Goal: Communication & Community: Answer question/provide support

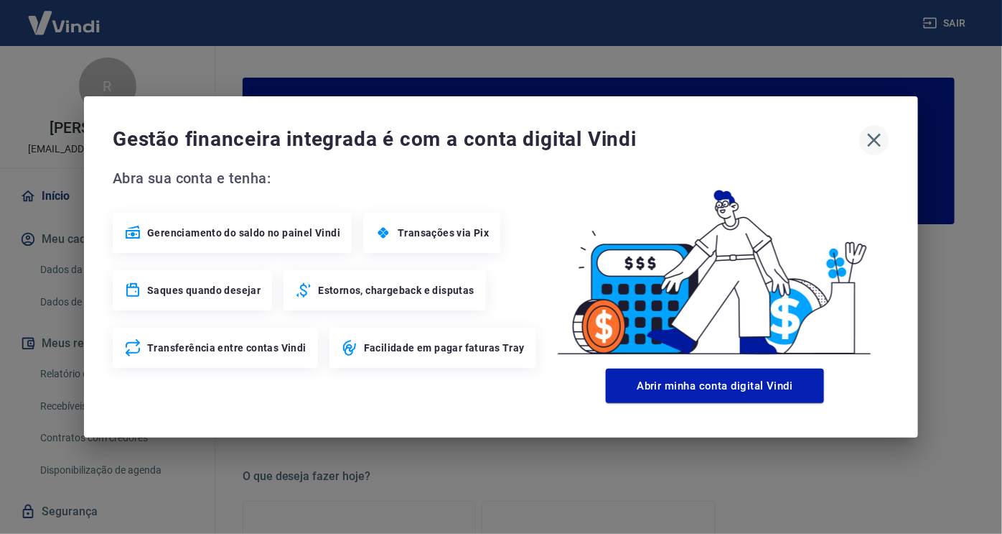
click at [875, 139] on icon "button" at bounding box center [875, 141] width 14 height 14
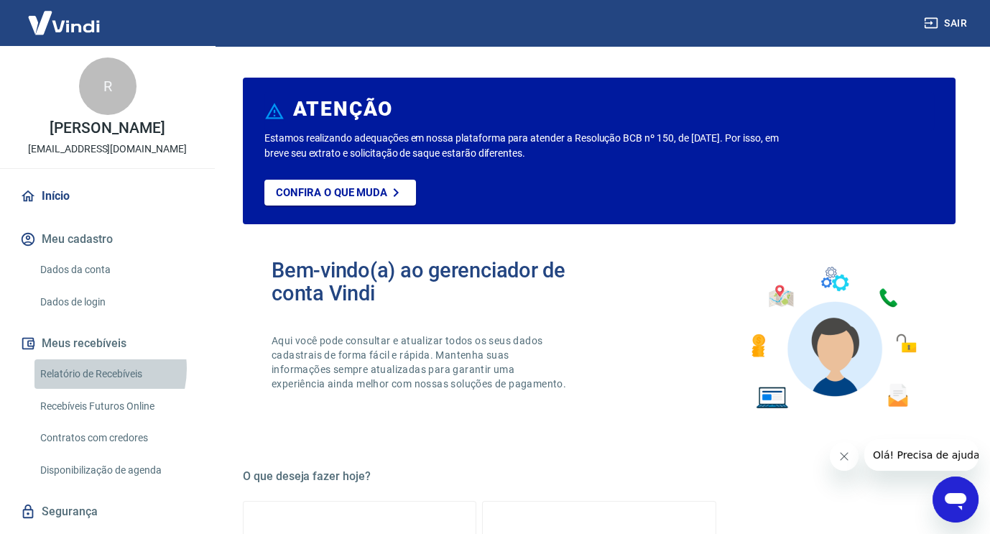
click at [90, 368] on link "Relatório de Recebíveis" at bounding box center [115, 373] width 163 height 29
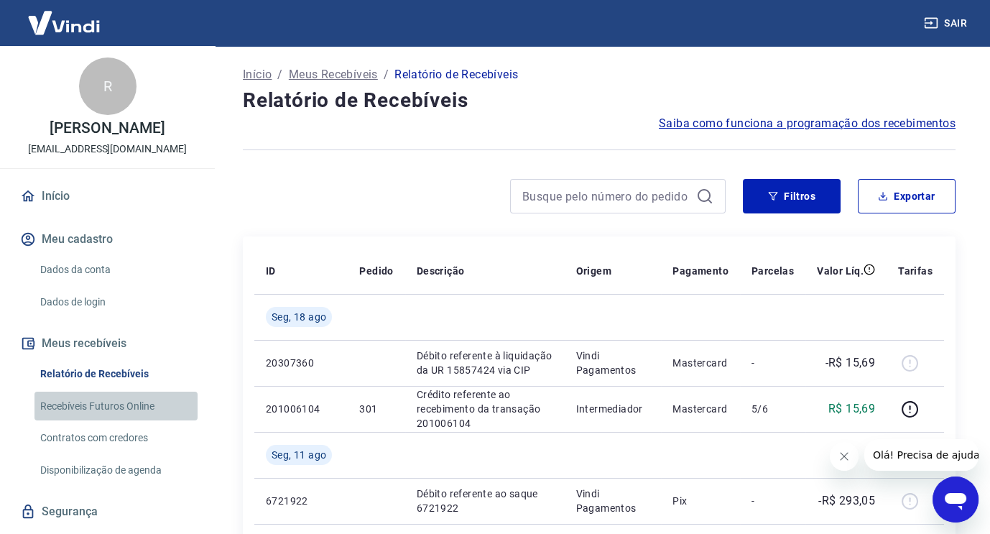
click at [116, 407] on link "Recebíveis Futuros Online" at bounding box center [115, 405] width 163 height 29
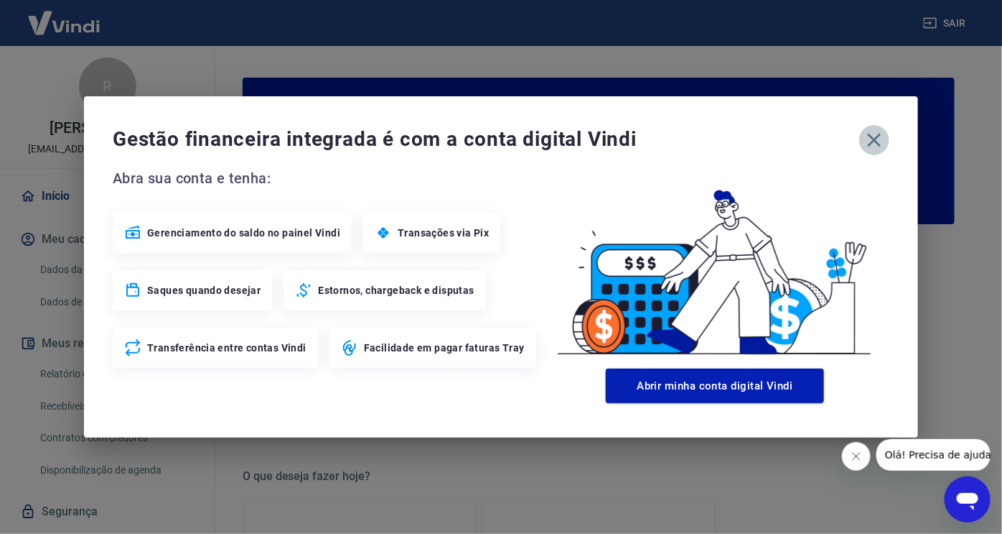
click at [882, 144] on icon "button" at bounding box center [874, 140] width 23 height 23
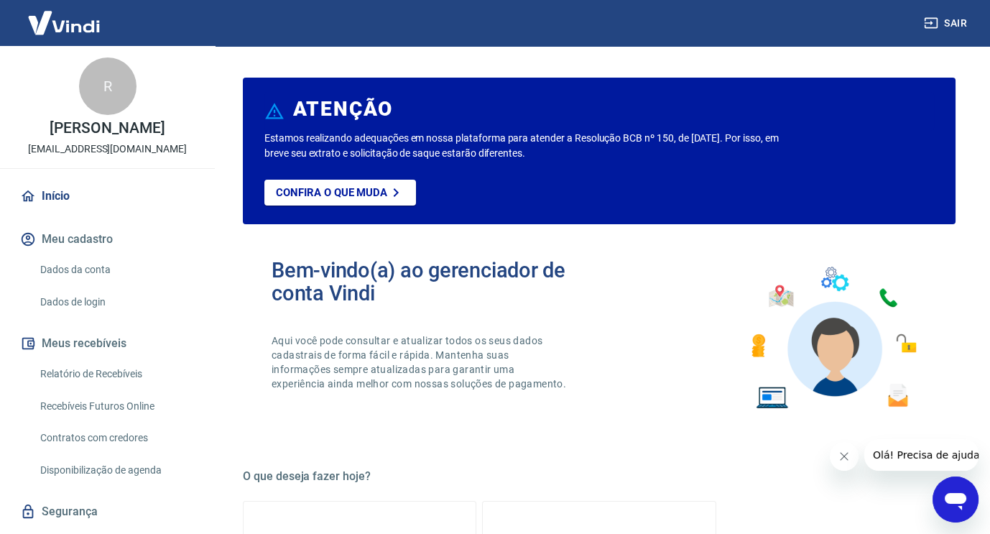
click at [967, 500] on icon "Abrir janela de mensagens" at bounding box center [955, 499] width 26 height 26
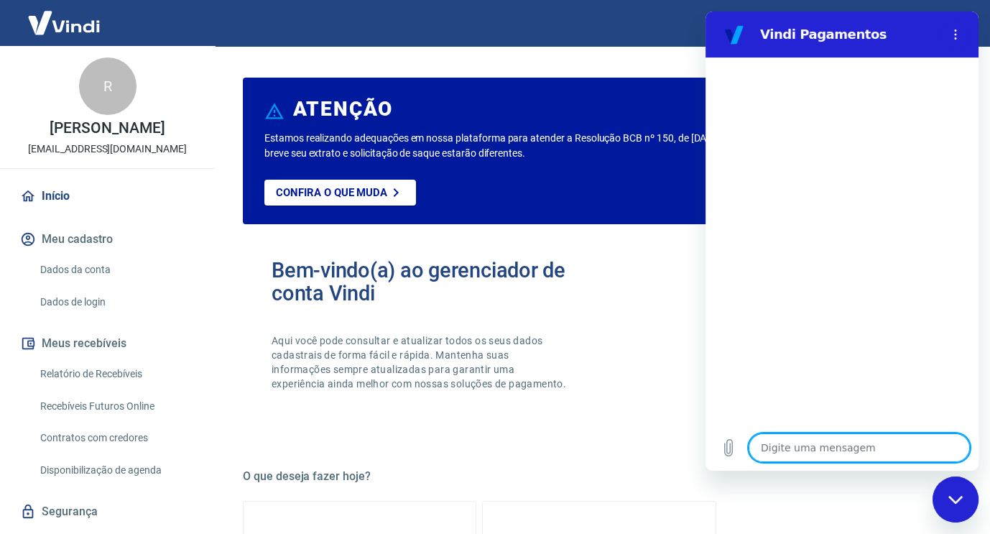
type textarea "o"
type textarea "x"
type textarea "oá"
type textarea "x"
type textarea "oá"
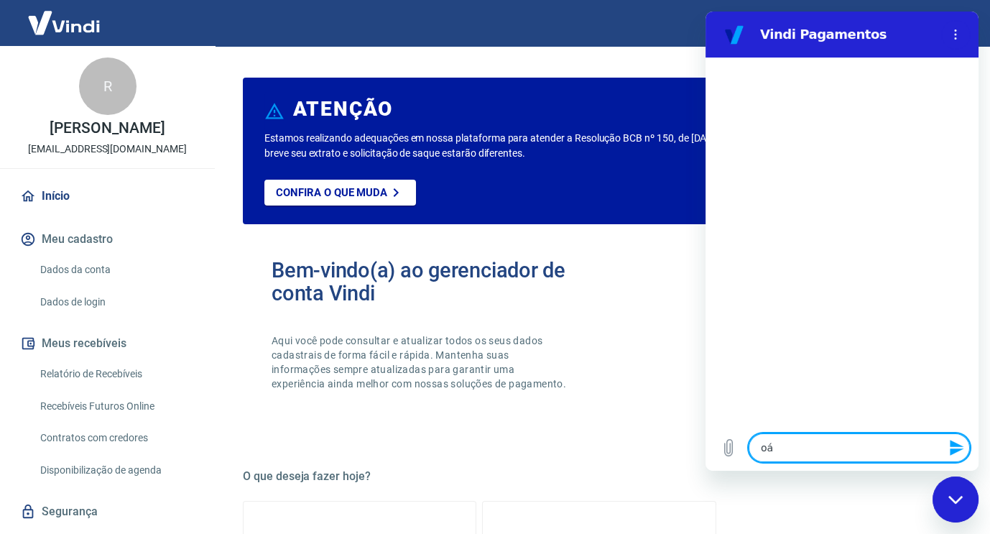
type textarea "x"
type textarea "oá"
type textarea "x"
type textarea "o"
type textarea "x"
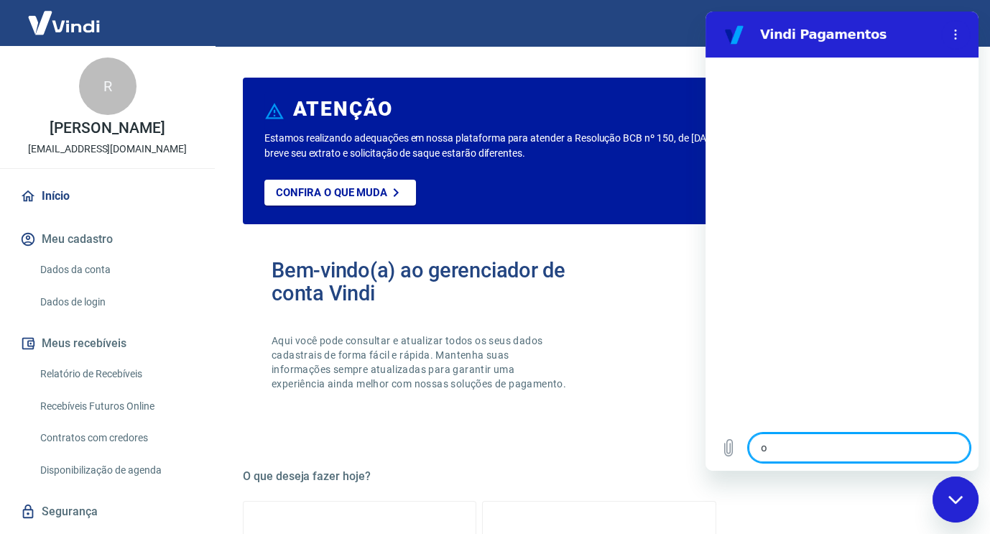
type textarea "x"
type textarea "O"
type textarea "x"
type textarea "Ol"
type textarea "x"
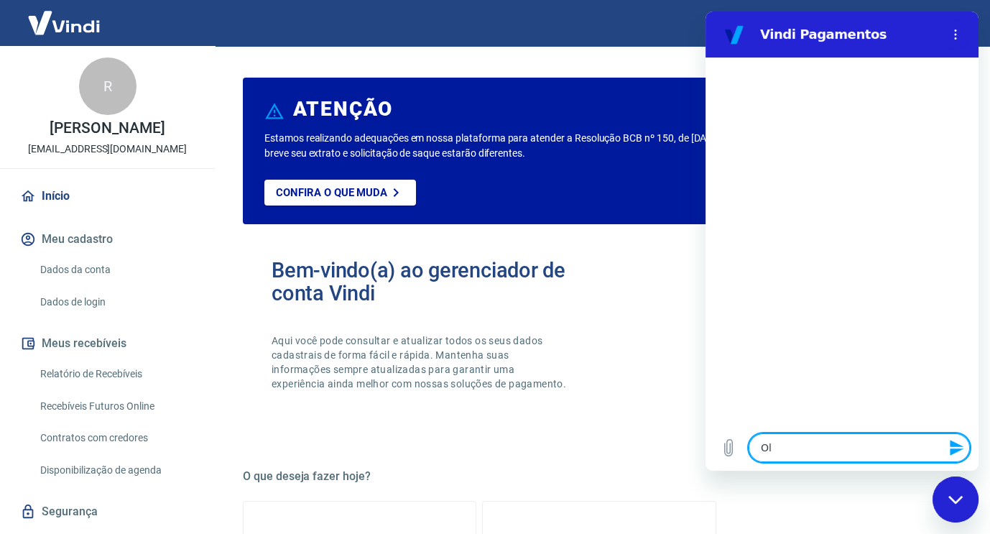
type textarea "Olá"
type textarea "x"
type textarea "Olá"
type textarea "x"
type textarea "Olá b"
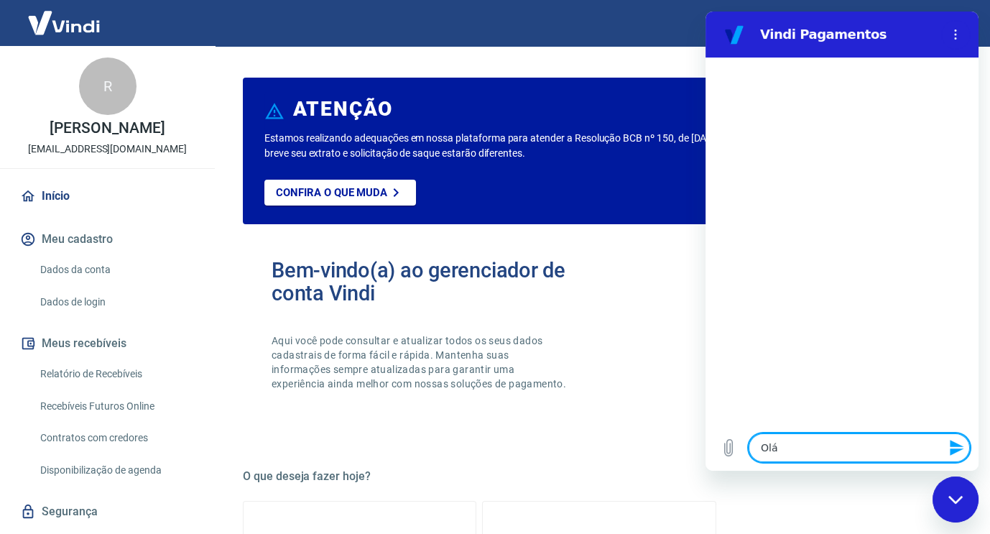
type textarea "x"
type textarea "Olá bo"
type textarea "x"
type textarea "Olá bom"
type textarea "x"
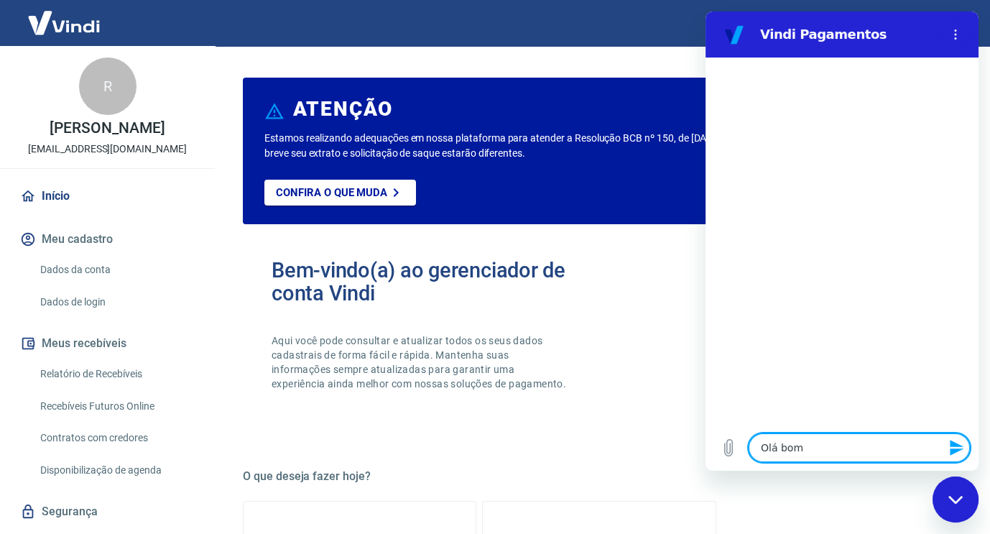
type textarea "Olá bom"
type textarea "x"
type textarea "Olá bom d"
type textarea "x"
type textarea "Olá bom do"
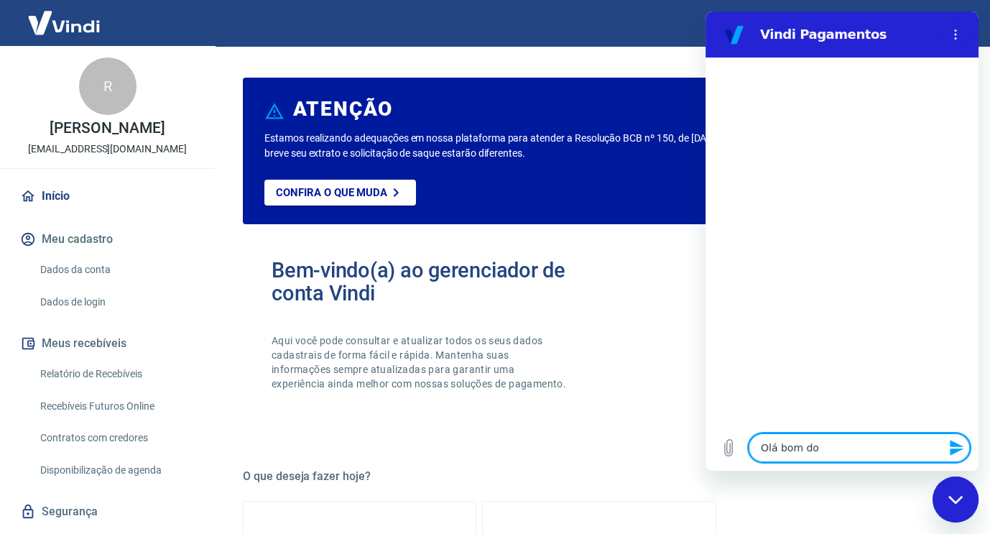
type textarea "x"
type textarea "Olá bom d"
type textarea "x"
type textarea "Olá bom di"
type textarea "x"
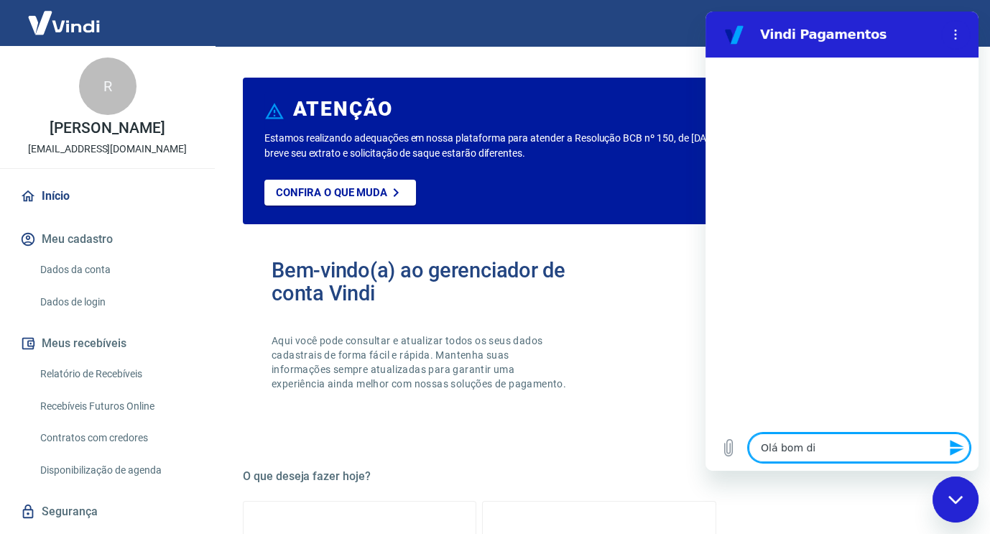
type textarea "Olá bom dia"
type textarea "x"
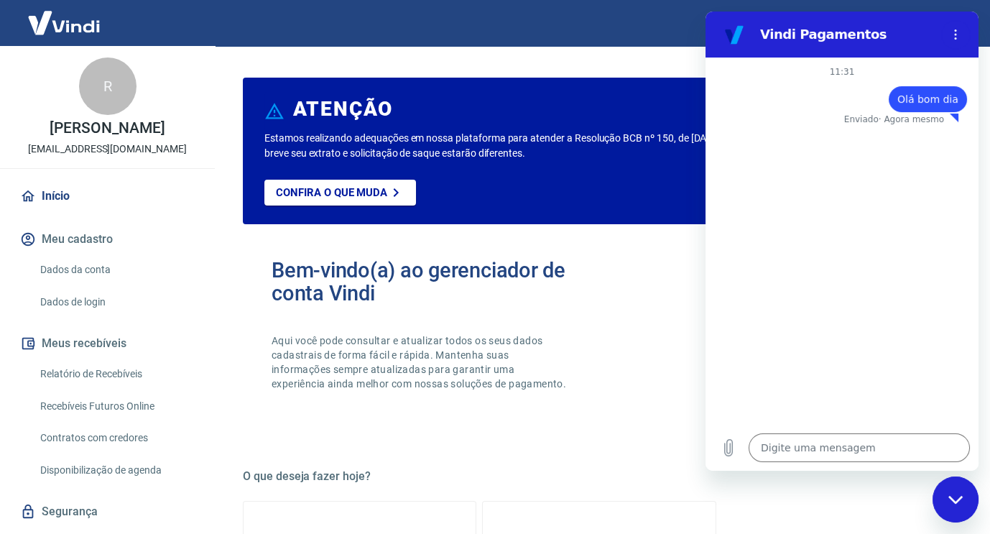
click at [749, 402] on div "11:31 diz: Olá bom dia Enviado · Agora mesmo" at bounding box center [841, 240] width 273 height 367
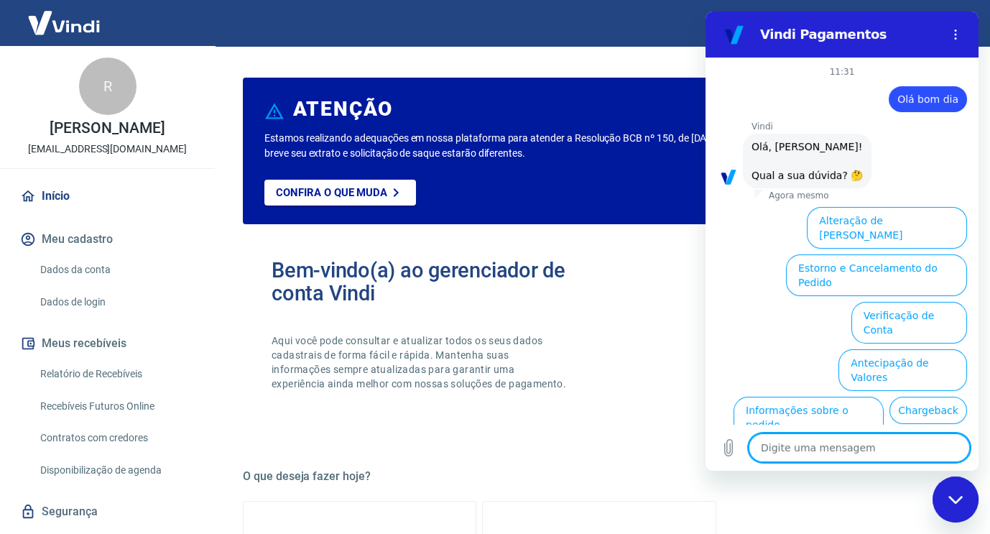
scroll to position [76, 0]
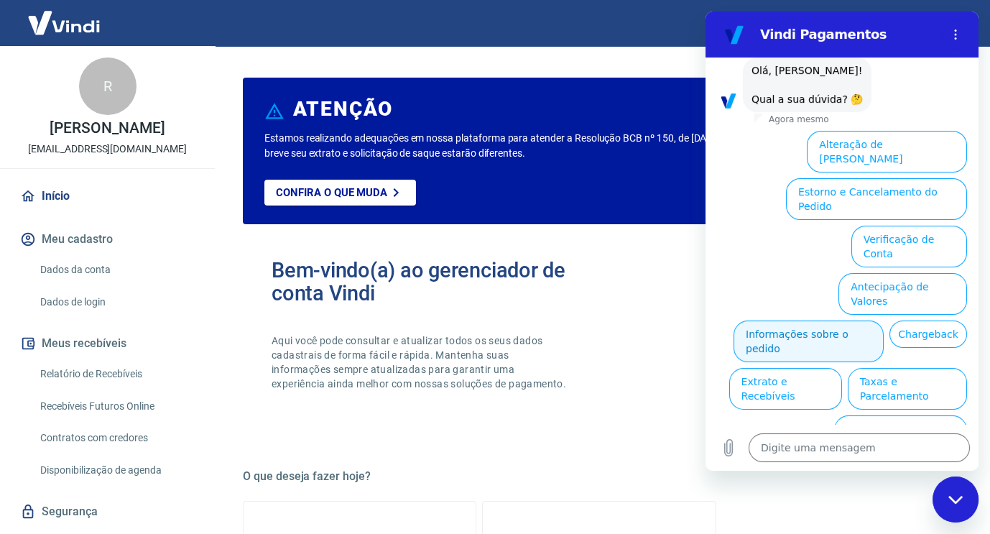
click at [880, 320] on button "Informações sobre o pedido" at bounding box center [808, 341] width 150 height 42
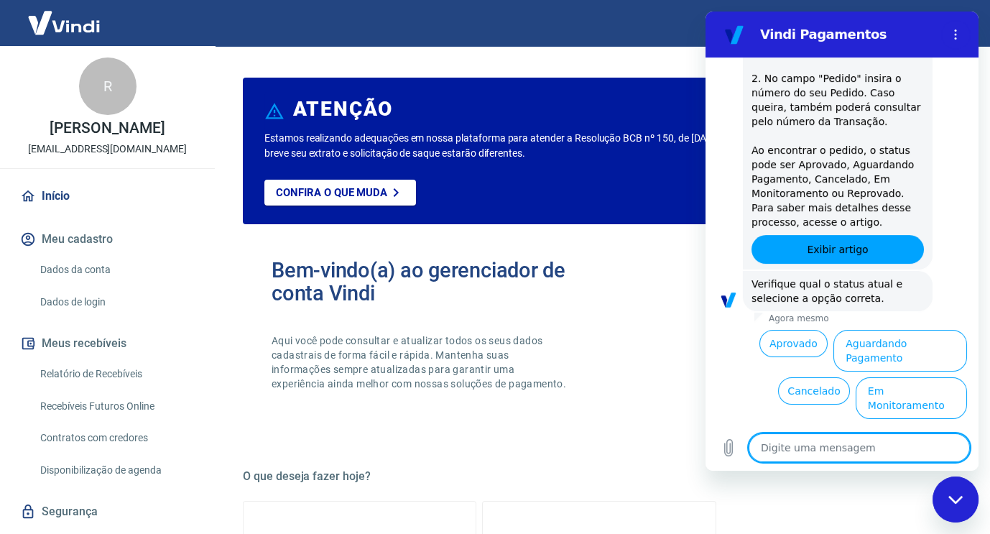
scroll to position [324, 0]
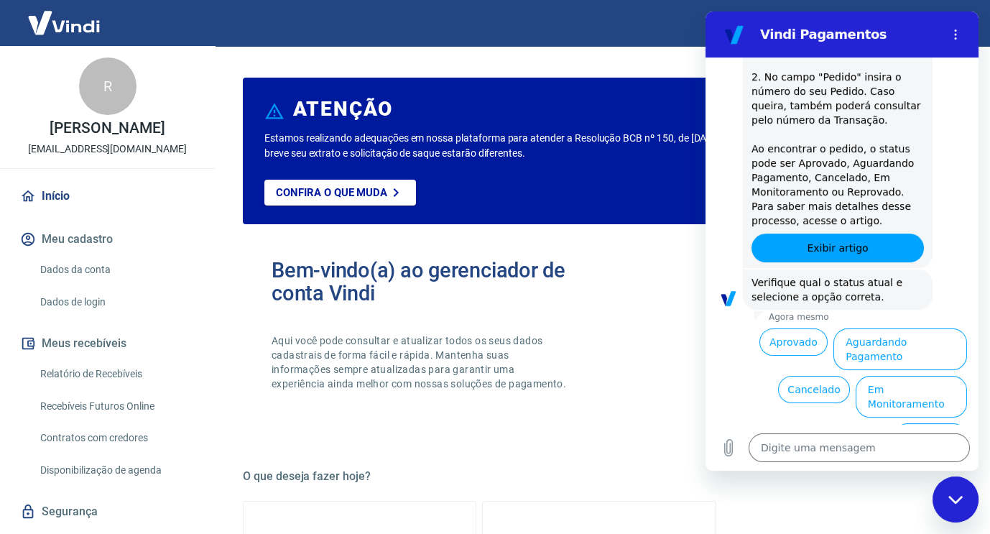
click at [921, 423] on button "Reprovado" at bounding box center [929, 436] width 73 height 27
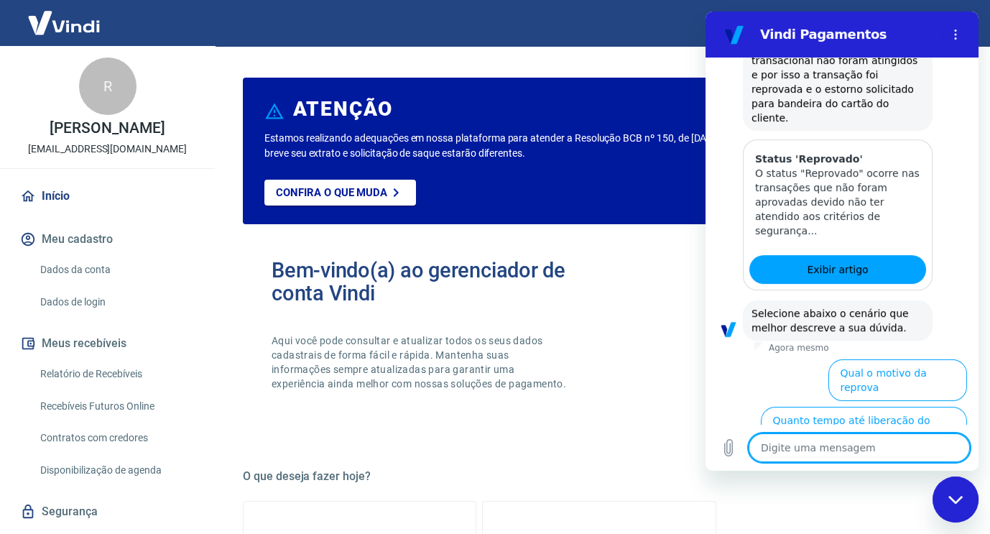
scroll to position [716, 0]
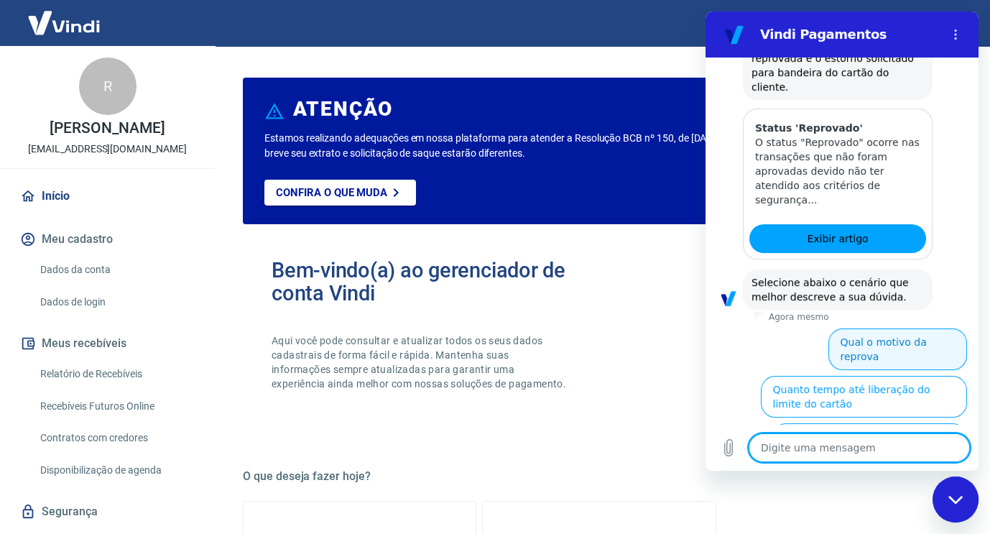
click at [906, 328] on button "Qual o motivo da reprova" at bounding box center [897, 349] width 139 height 42
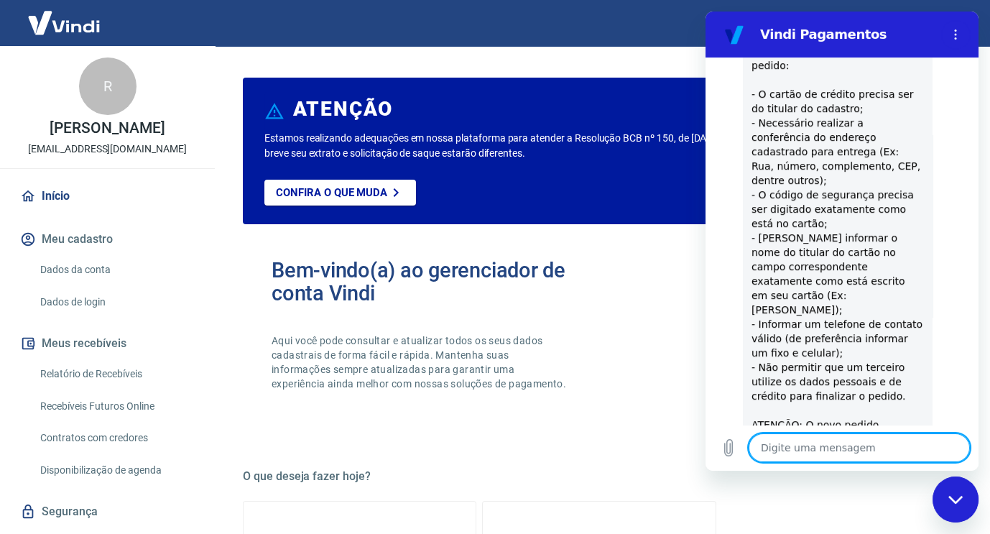
scroll to position [1190, 0]
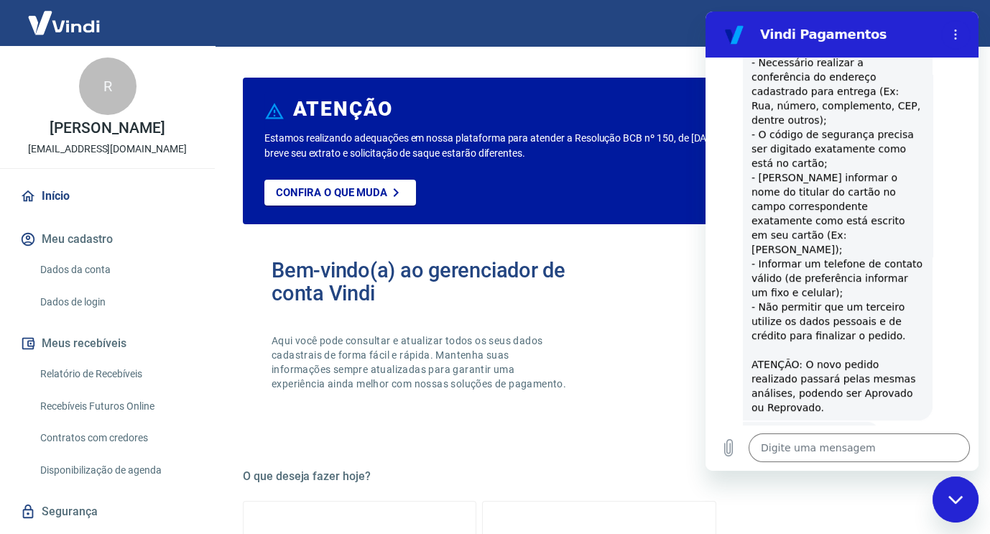
click at [637, 424] on div "Bem-vindo(a) ao gerenciador de conta Vindi Aqui você pode consultar e atualizar…" at bounding box center [599, 338] width 712 height 205
click at [954, 503] on icon "Fechar janela de mensagens" at bounding box center [955, 499] width 15 height 9
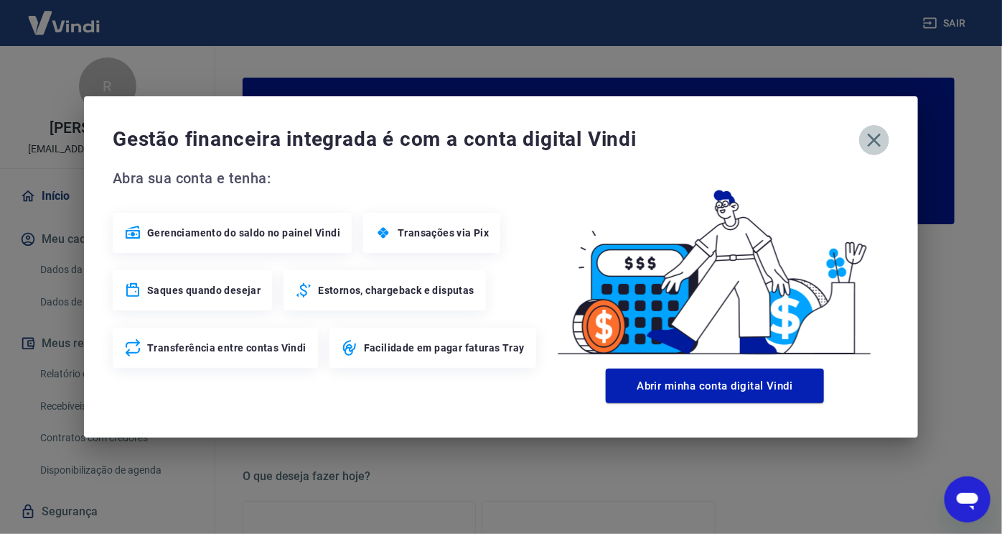
click at [877, 141] on icon "button" at bounding box center [875, 141] width 14 height 14
click at [877, 136] on icon "button" at bounding box center [875, 141] width 14 height 14
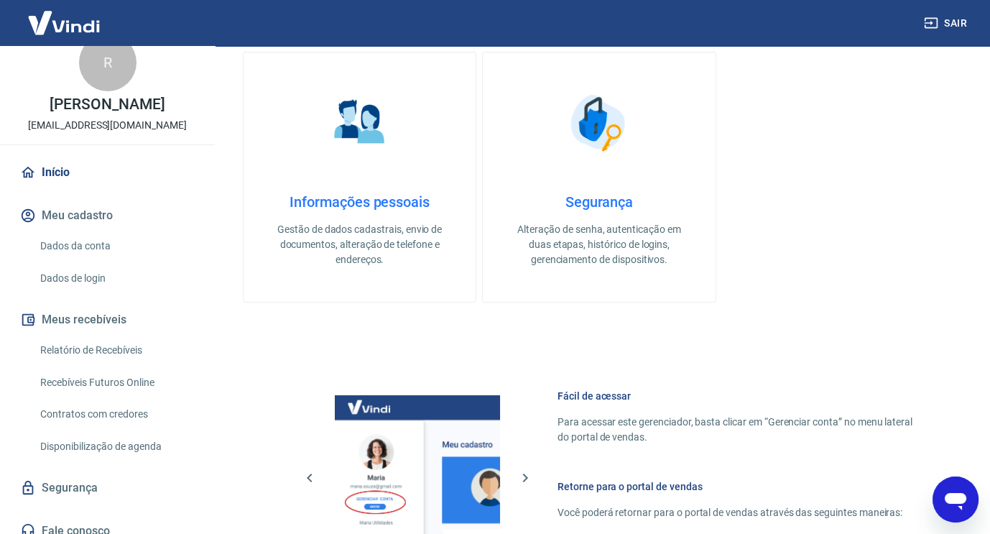
scroll to position [36, 0]
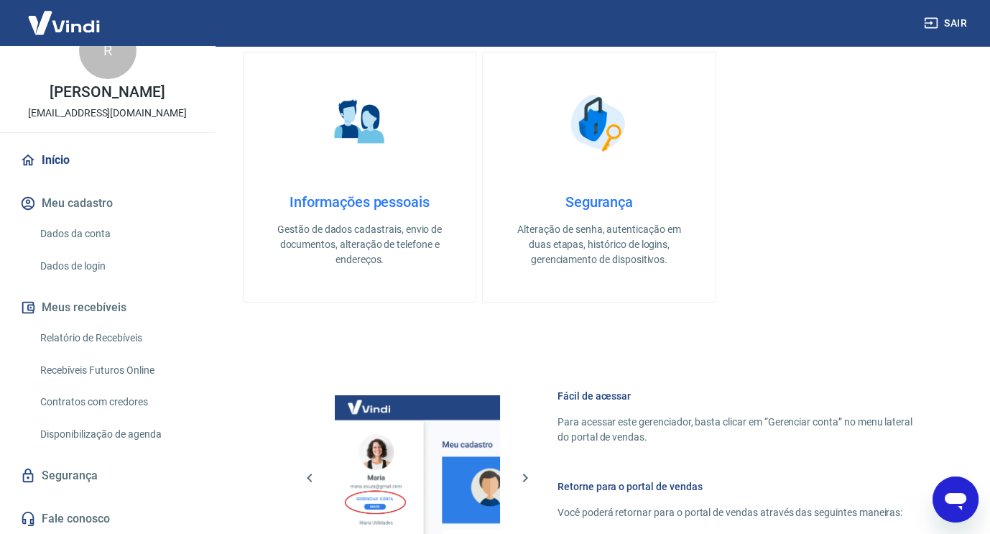
click at [77, 517] on link "Fale conosco" at bounding box center [107, 519] width 180 height 32
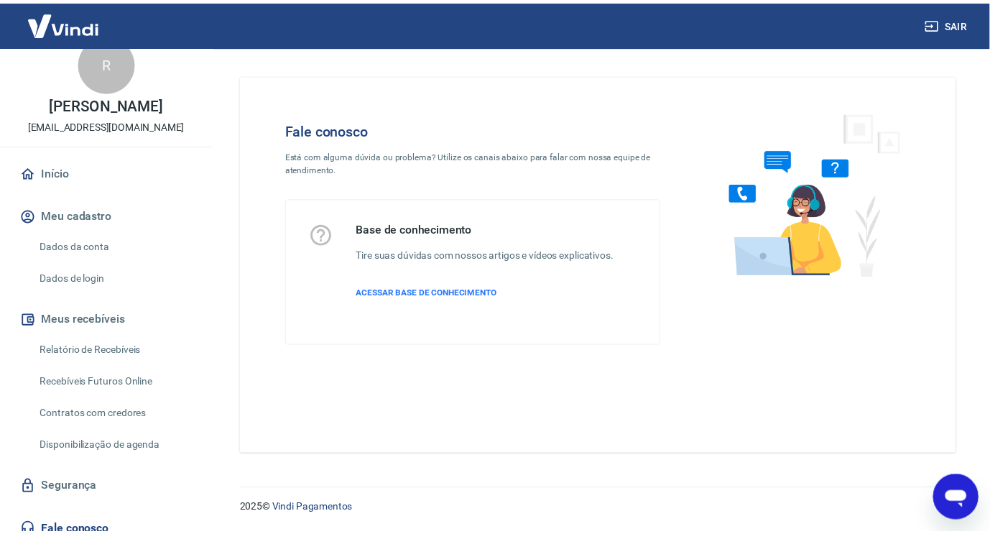
scroll to position [36, 0]
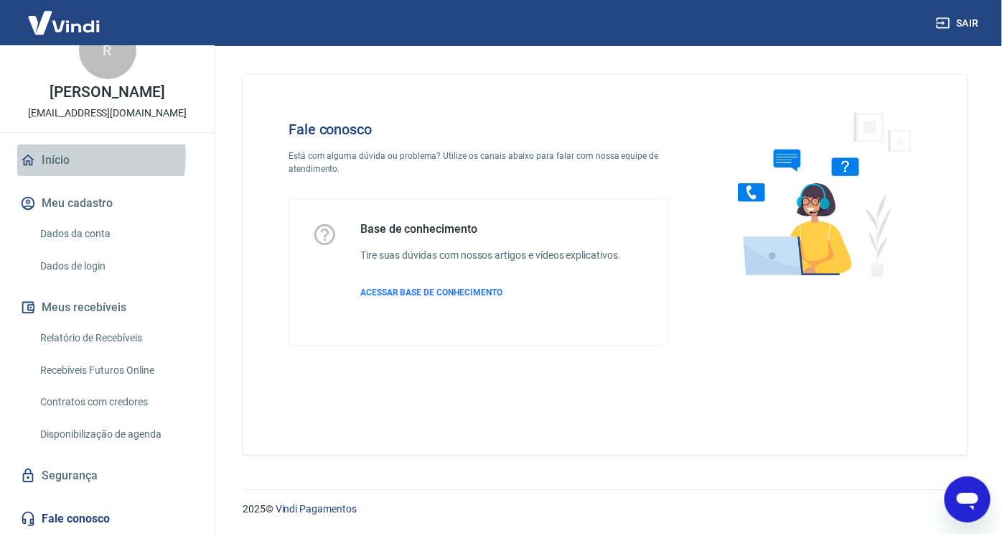
click at [61, 155] on link "Início" at bounding box center [107, 160] width 180 height 32
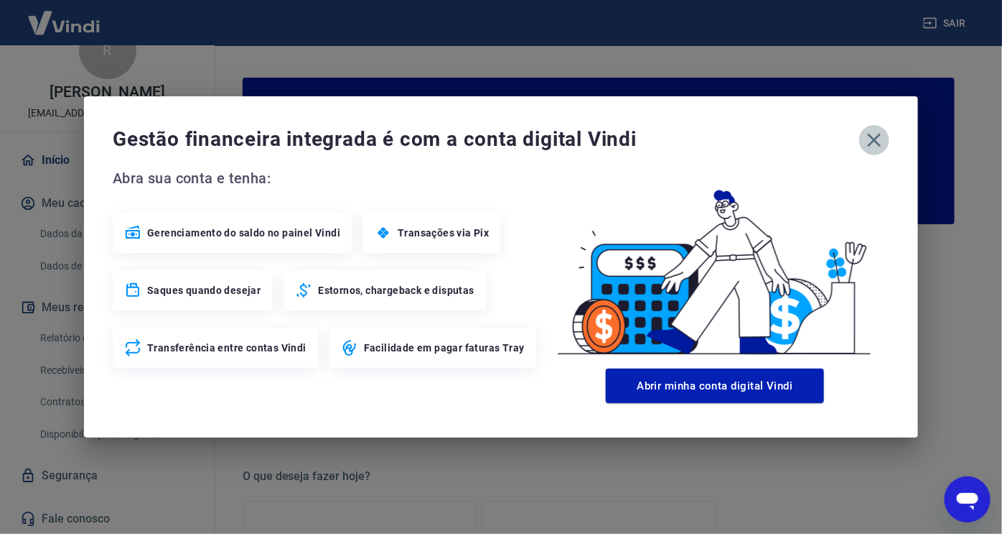
click at [877, 140] on icon "button" at bounding box center [874, 140] width 23 height 23
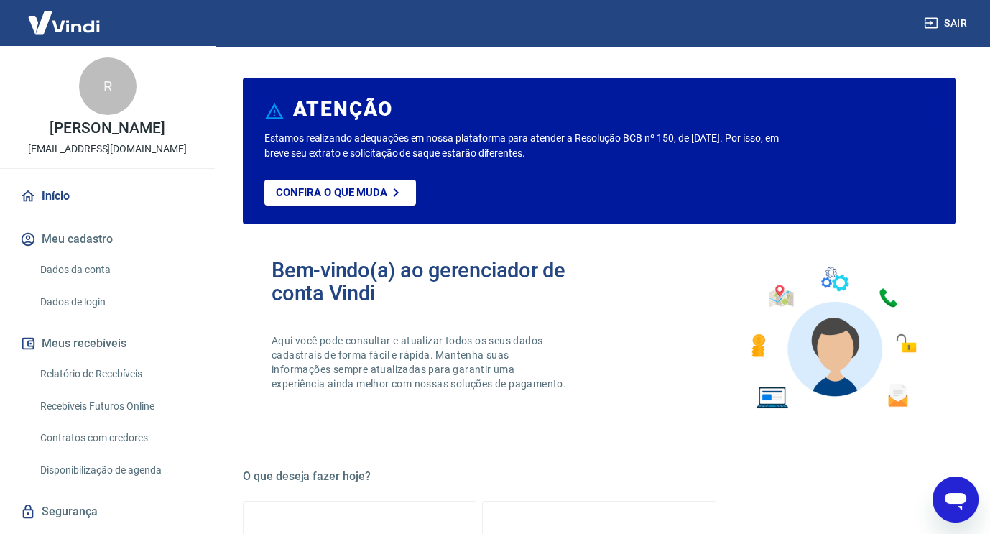
click at [960, 509] on icon "Abrir janela de mensagens" at bounding box center [955, 499] width 26 height 26
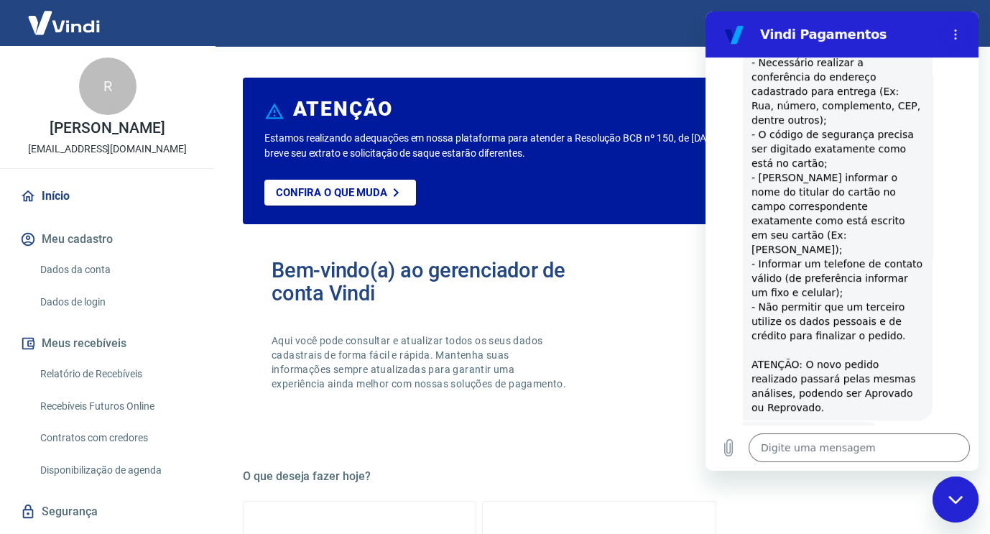
click at [888, 466] on button "Sim" at bounding box center [896, 479] width 42 height 27
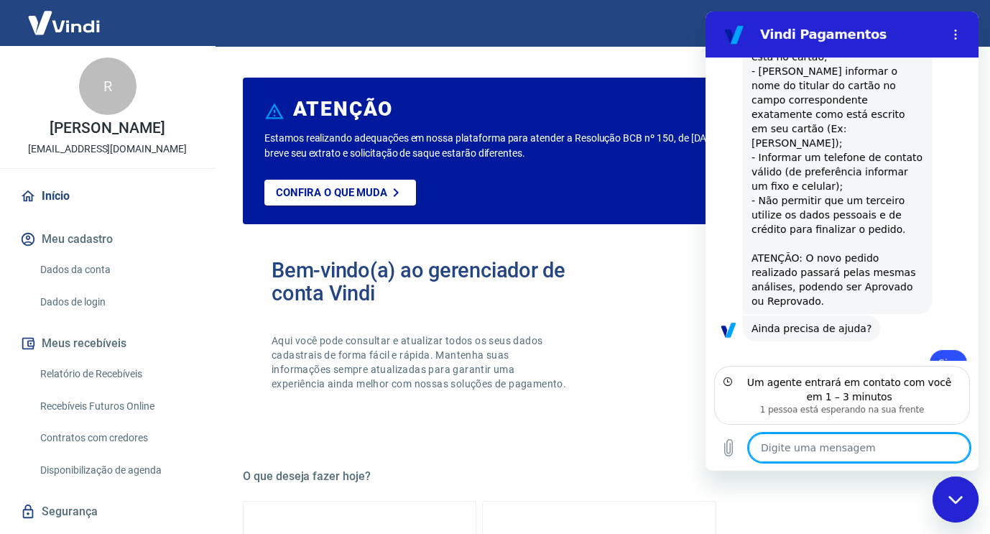
scroll to position [1306, 0]
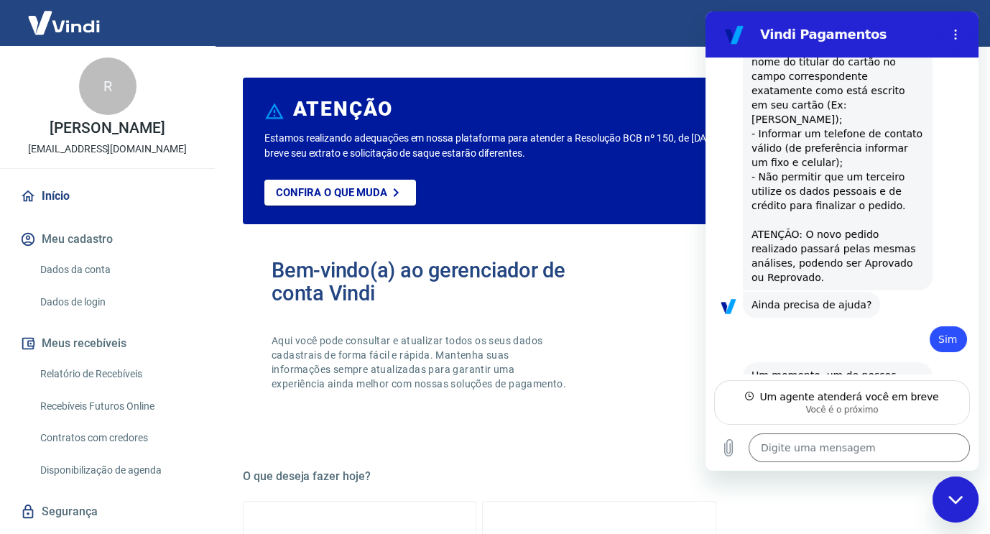
scroll to position [1319, 0]
type textarea "x"
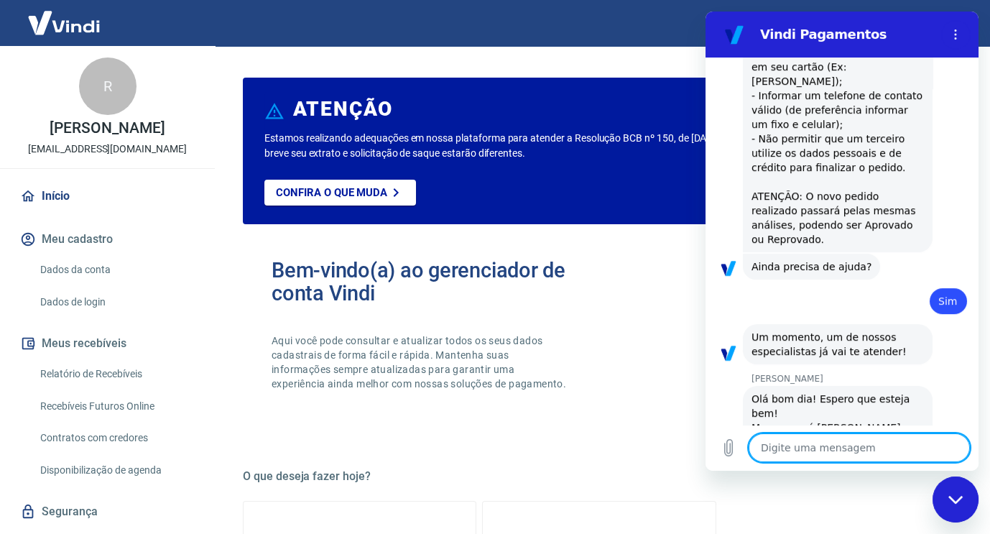
scroll to position [1361, 0]
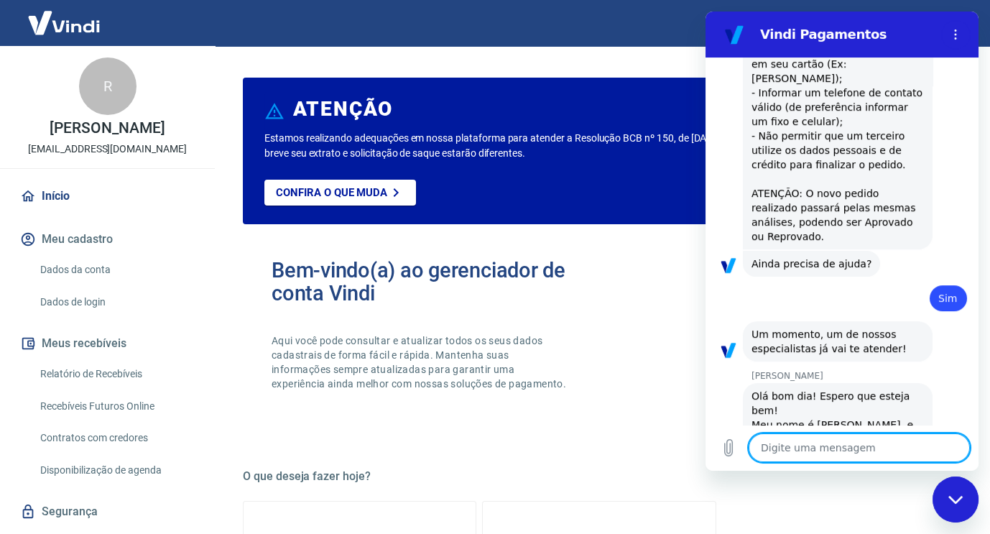
type textarea "O"
type textarea "x"
type textarea "Ol"
type textarea "x"
type textarea "Olá"
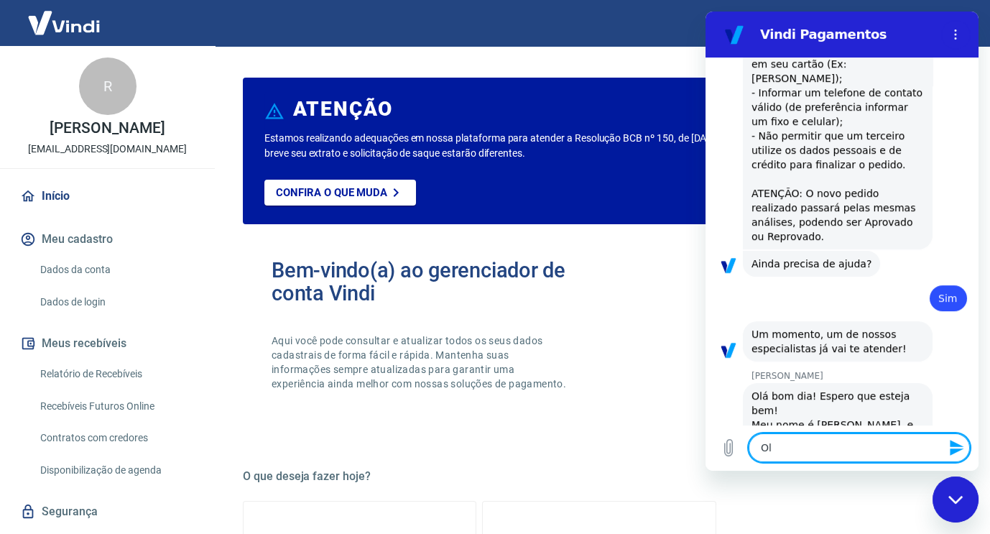
type textarea "x"
type textarea "Olá"
type textarea "x"
type textarea "Olá N"
type textarea "x"
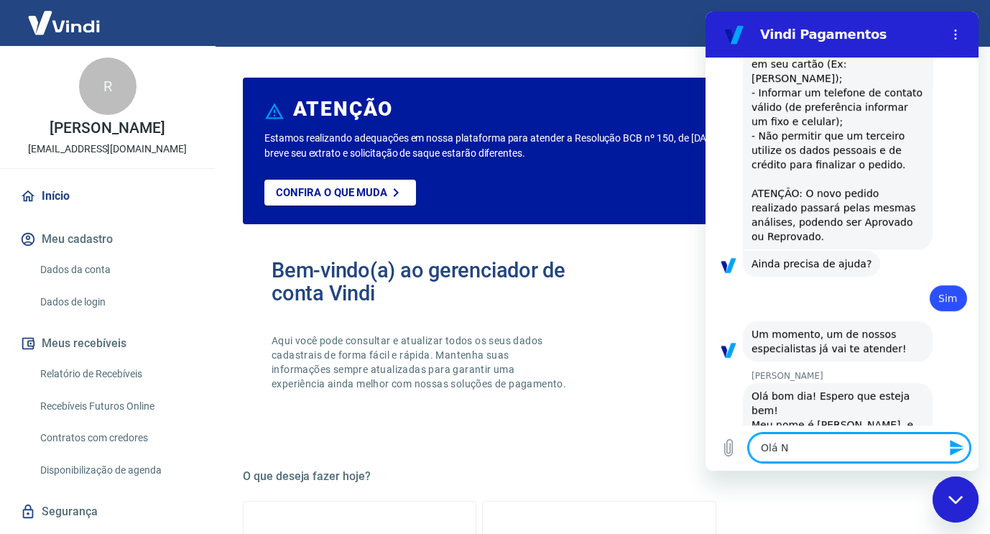
type textarea "Olá Na"
type textarea "x"
type textarea "[PERSON_NAME]"
type textarea "x"
type textarea "[PERSON_NAME]"
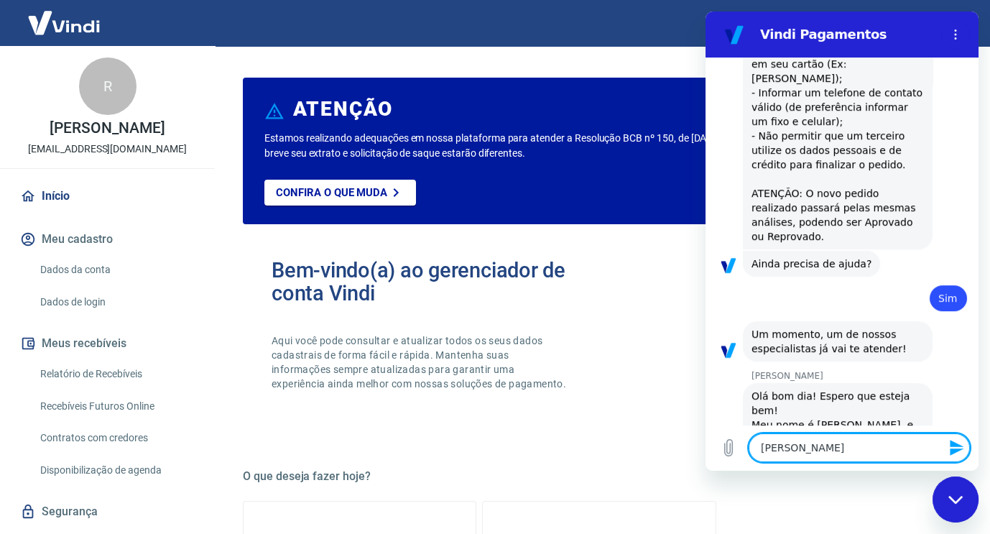
type textarea "x"
type textarea "[PERSON_NAME],"
type textarea "x"
type textarea "[PERSON_NAME],"
type textarea "x"
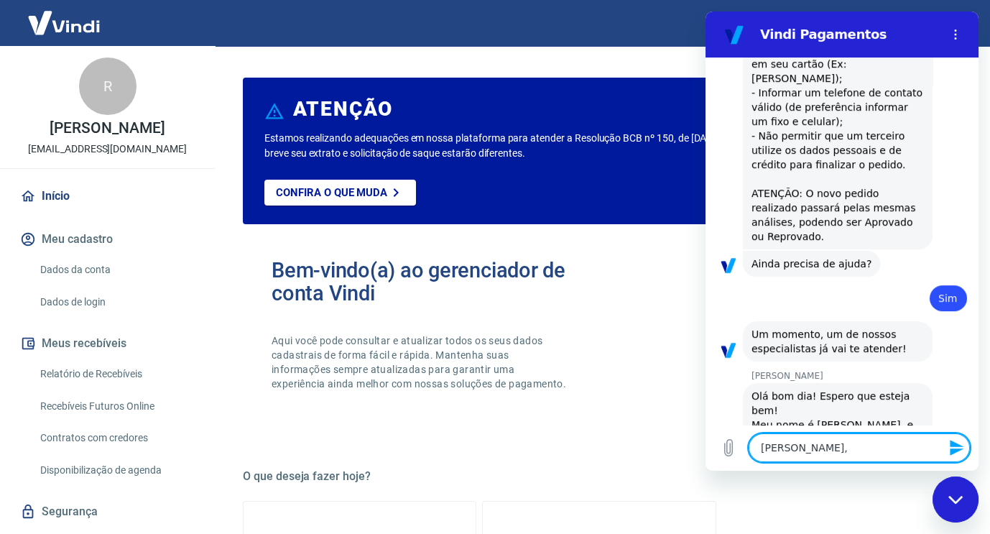
type textarea "[PERSON_NAME], m"
type textarea "x"
type textarea "[PERSON_NAME], me"
type textarea "x"
type textarea "[PERSON_NAME], meu"
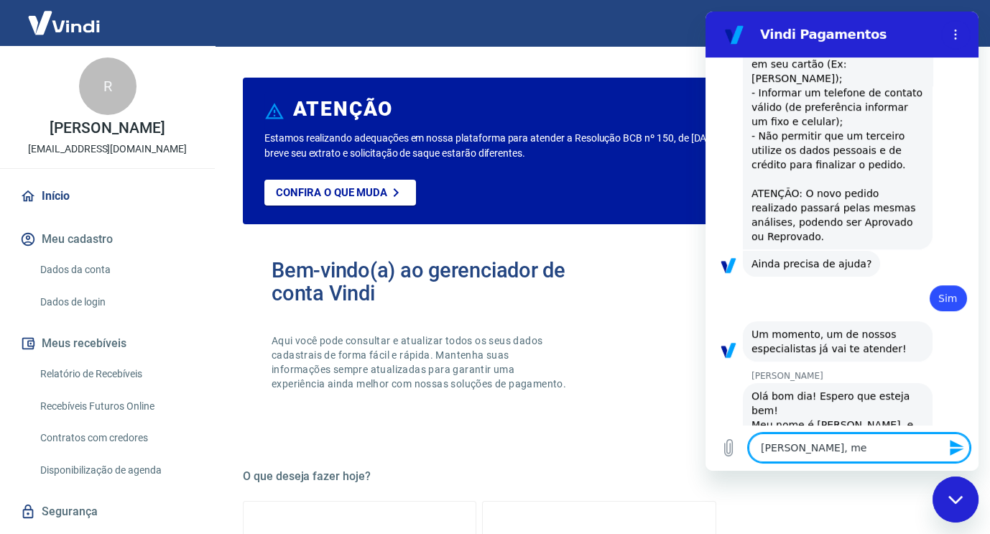
type textarea "x"
type textarea "[PERSON_NAME], meu"
type textarea "x"
type textarea "[PERSON_NAME], meu n"
type textarea "x"
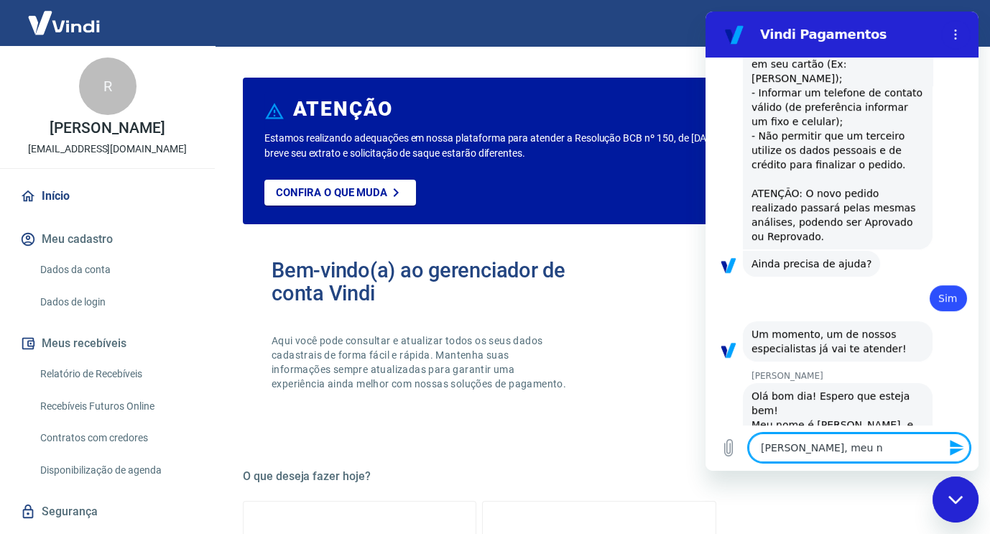
type textarea "[PERSON_NAME], meu no"
type textarea "x"
type textarea "[PERSON_NAME], meu nom"
type textarea "x"
type textarea "[PERSON_NAME], meu nome"
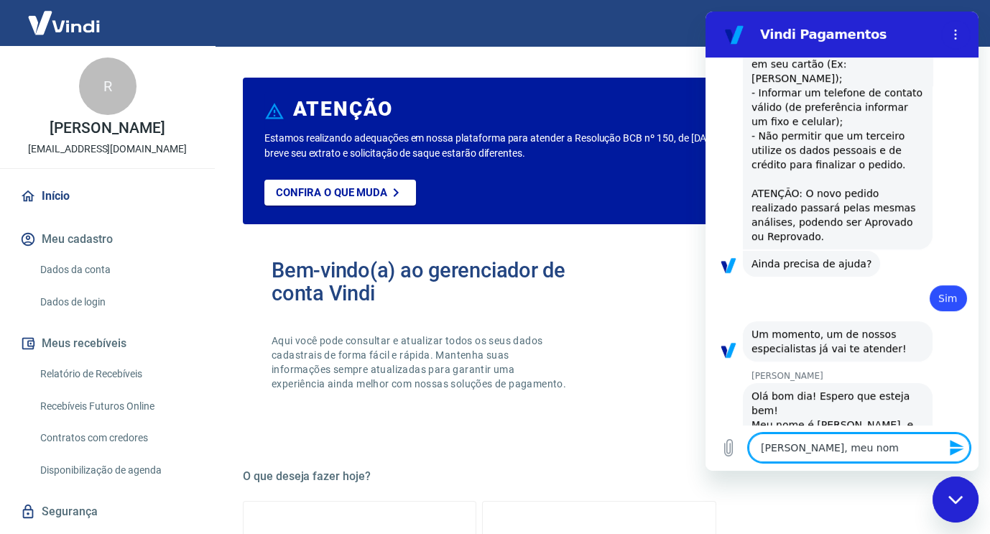
type textarea "x"
type textarea "[PERSON_NAME], meu nome"
type textarea "x"
type textarea "[PERSON_NAME], meu nome é"
type textarea "x"
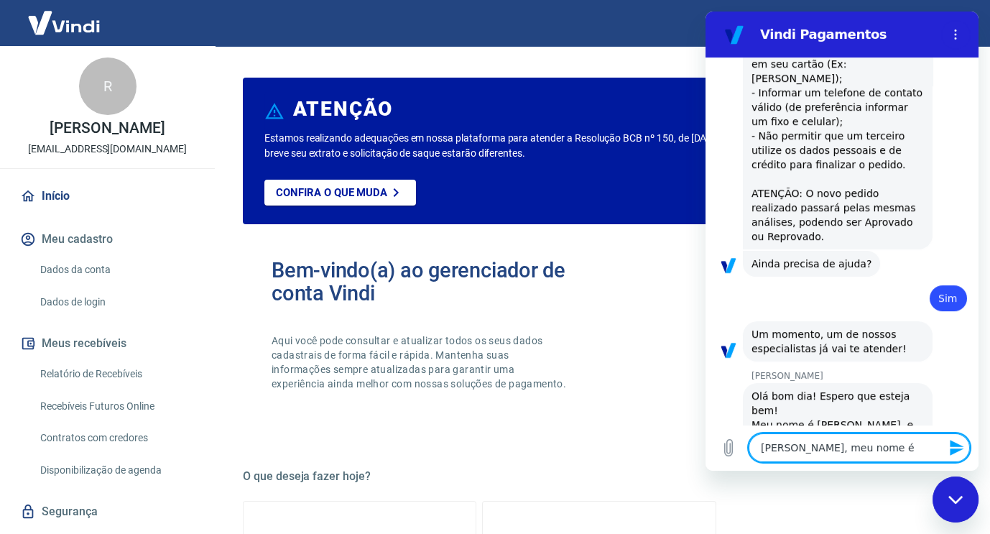
type textarea "[PERSON_NAME], meu nome é"
type textarea "x"
type textarea "[PERSON_NAME], meu nome é T"
type textarea "x"
type textarea "[PERSON_NAME], meu nome é Ti"
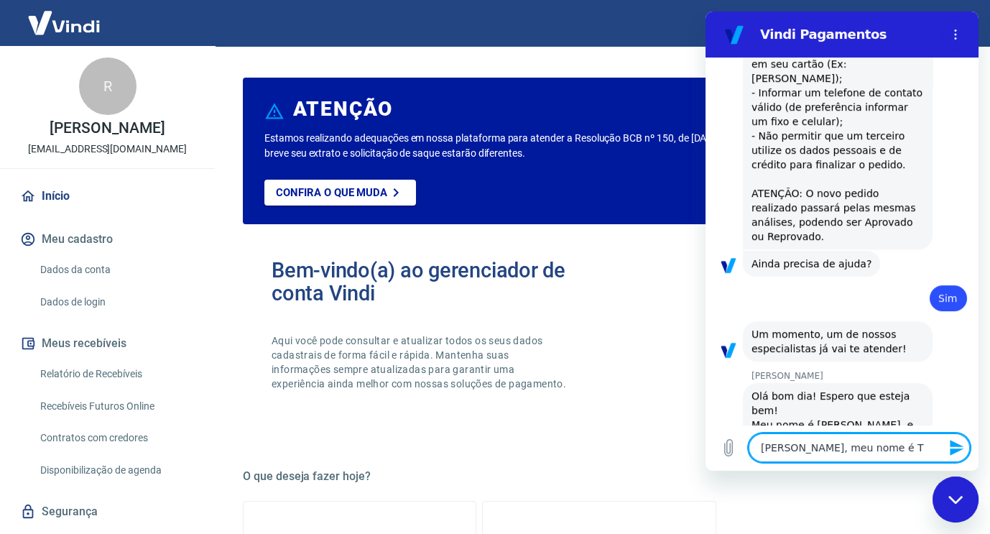
type textarea "x"
type textarea "[PERSON_NAME], meu nome é Tia"
type textarea "x"
type textarea "[PERSON_NAME], meu nome é Tiag"
type textarea "x"
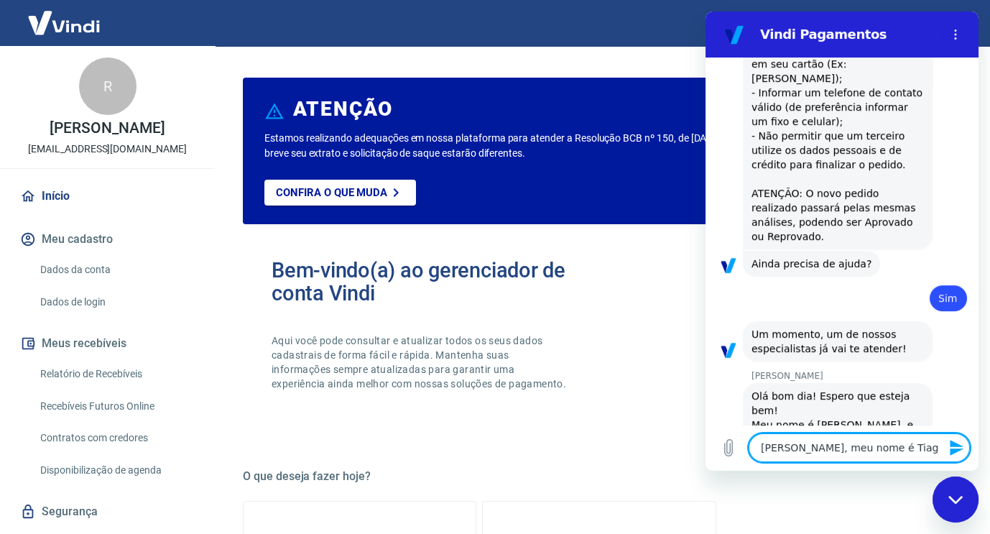
type textarea "[PERSON_NAME], meu nome é [PERSON_NAME]"
type textarea "x"
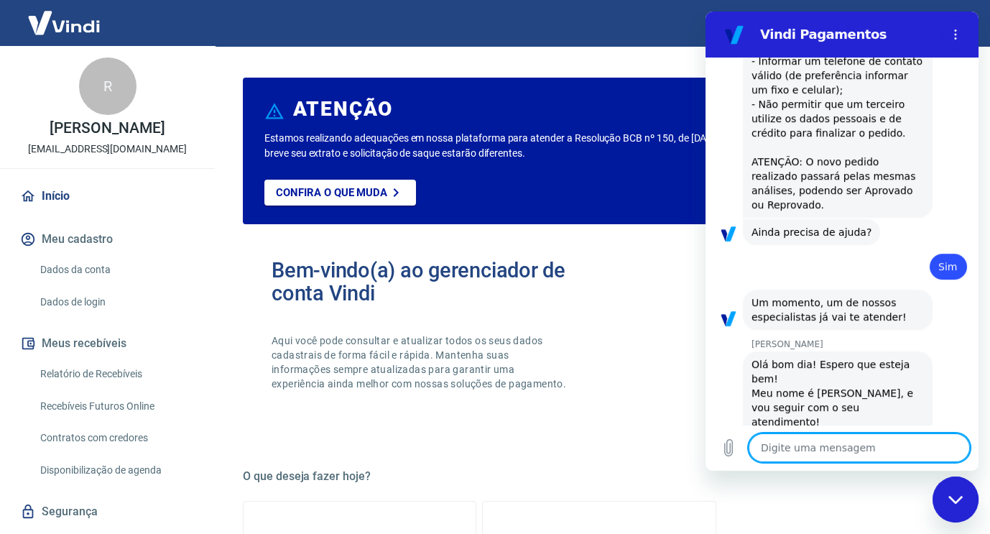
scroll to position [1395, 0]
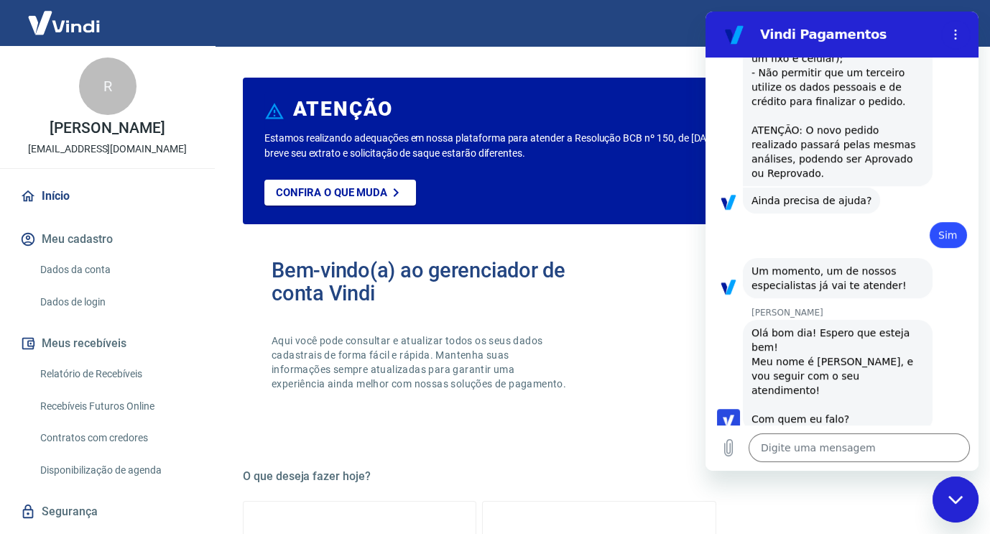
scroll to position [1423, 0]
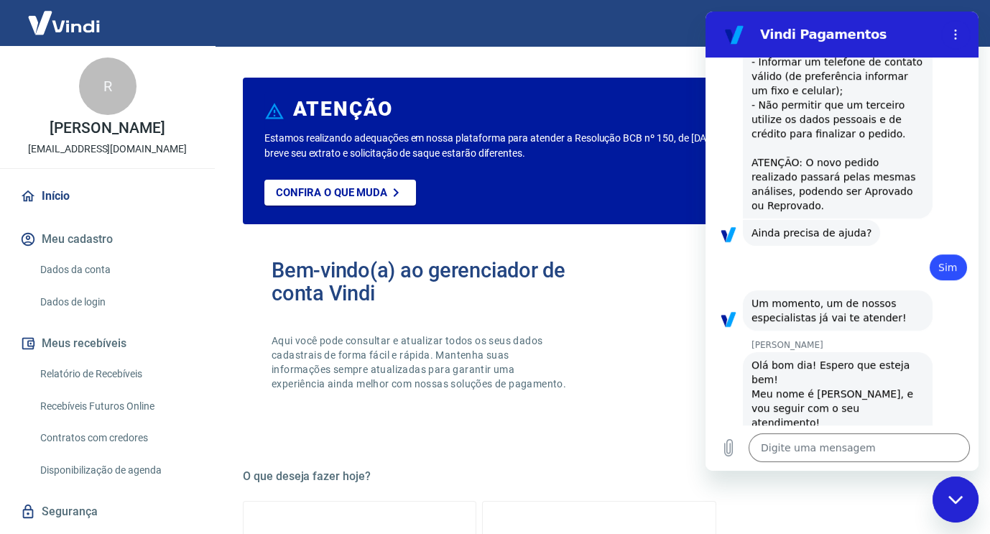
type textarea "x"
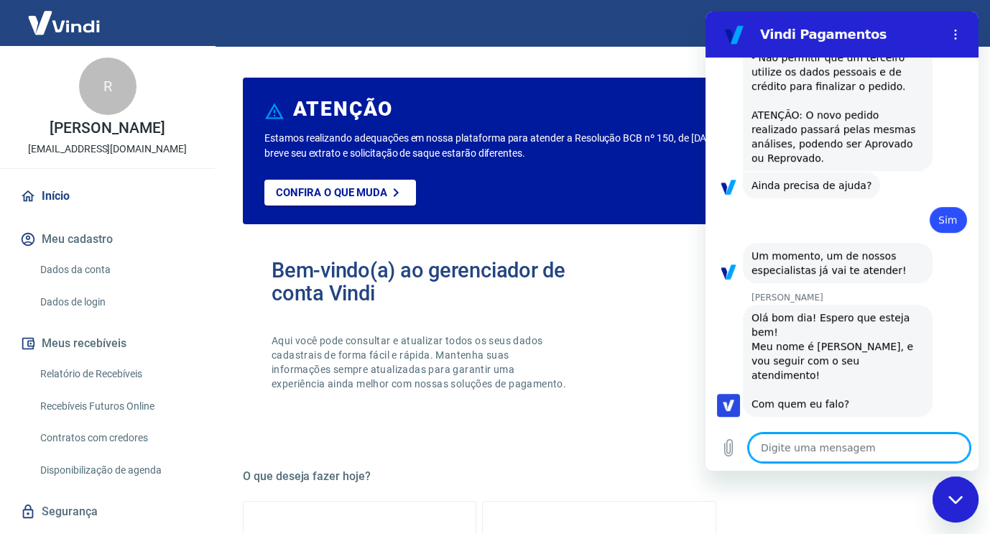
scroll to position [1443, 0]
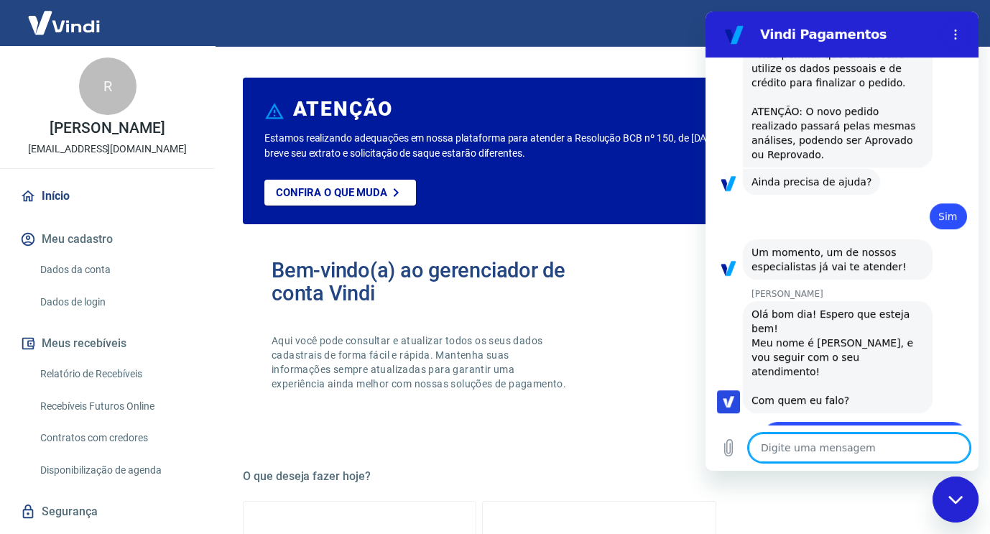
click at [791, 446] on textarea at bounding box center [858, 447] width 221 height 29
type textarea "E"
type textarea "x"
type textarea "Eu"
type textarea "x"
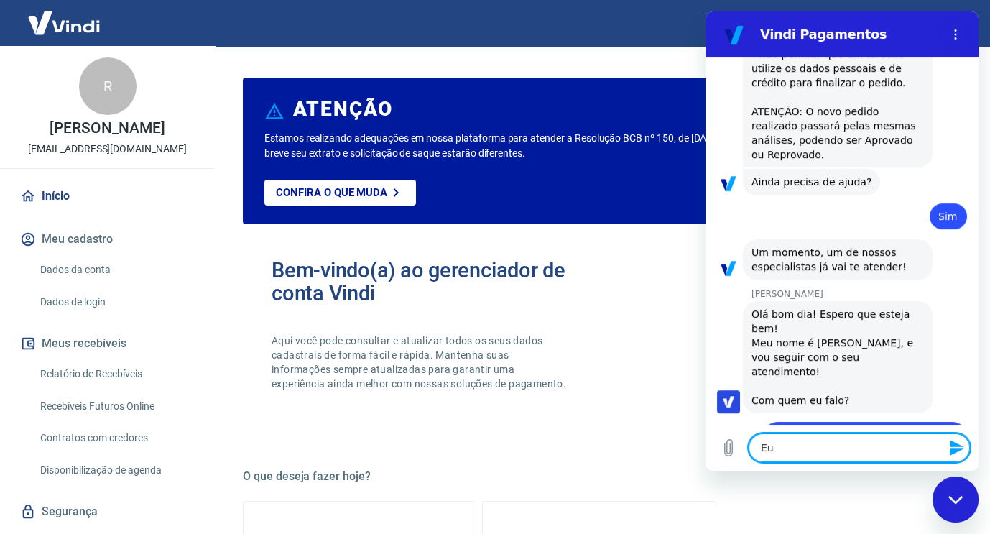
type textarea "Eu"
type textarea "x"
type textarea "Eu g"
type textarea "x"
type textarea "Eu go"
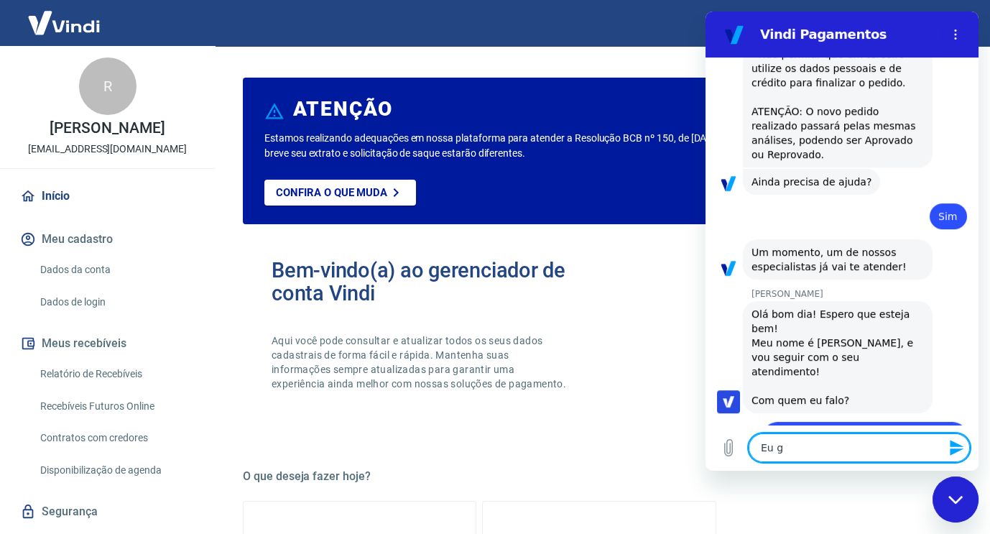
type textarea "x"
type textarea "Eu gos"
type textarea "x"
type textarea "Eu gost"
type textarea "x"
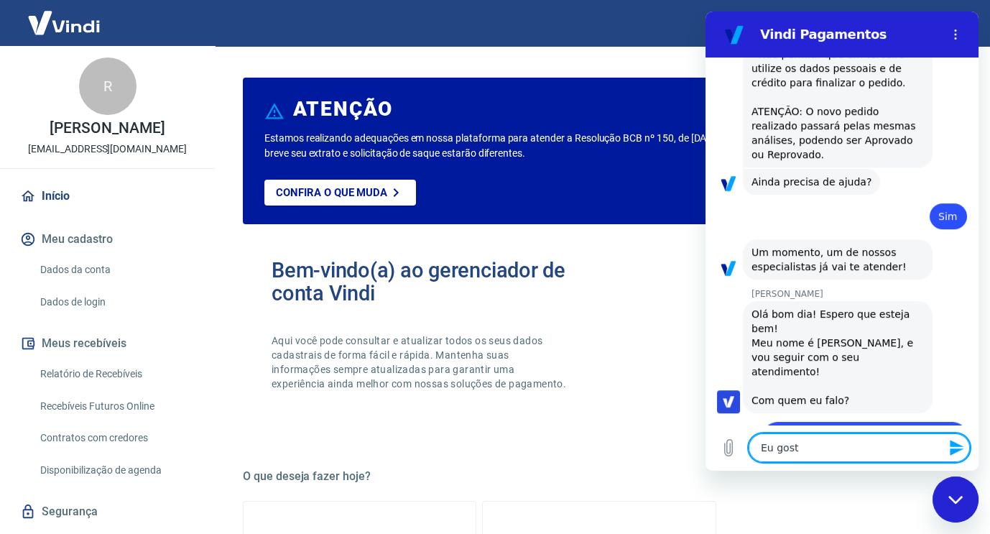
type textarea "Eu gosta"
type textarea "x"
type textarea "Eu gostar"
type textarea "x"
type textarea "Eu gostari"
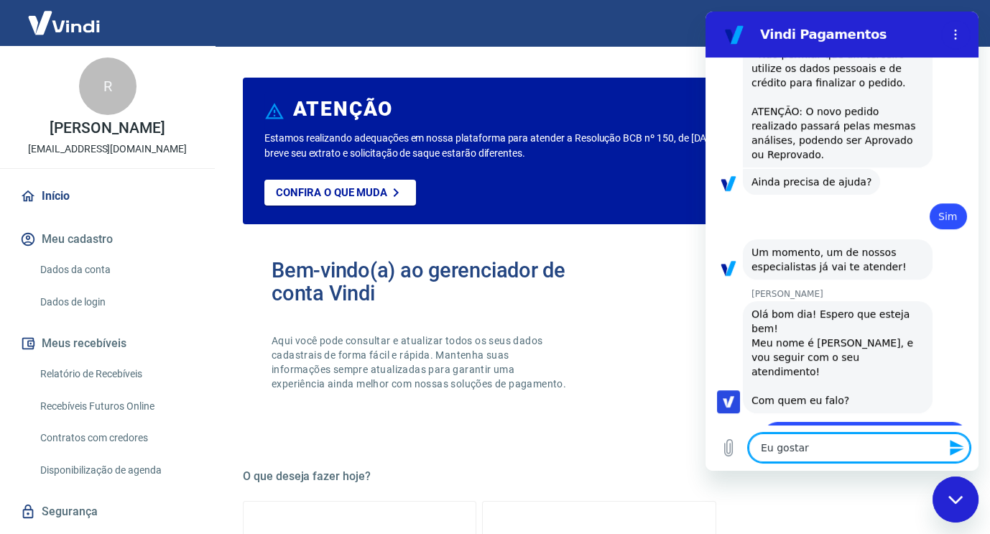
type textarea "x"
type textarea "Eu gostaria"
type textarea "x"
type textarea "Eu gostaria"
type textarea "x"
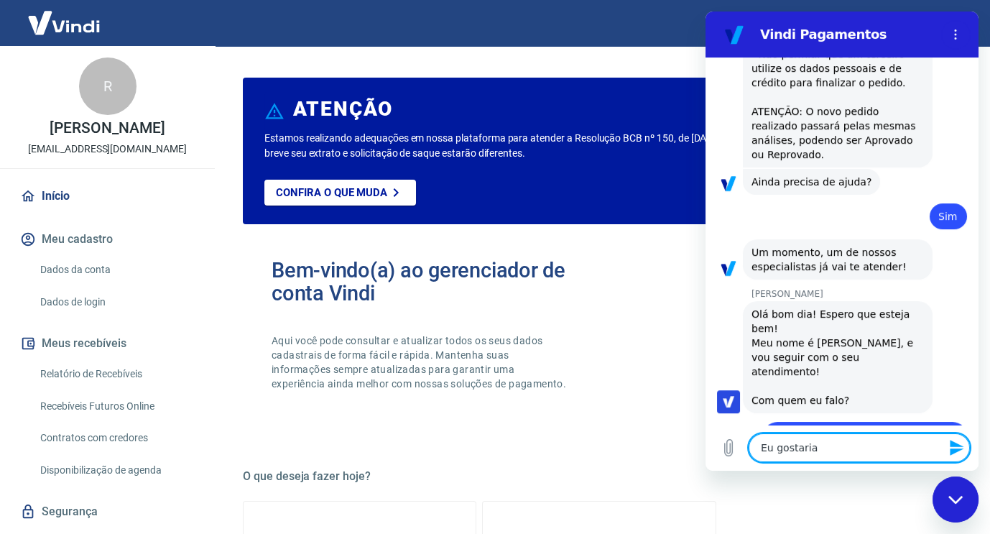
type textarea "Eu gostaria d"
type textarea "x"
type textarea "Eu gostaria dd"
type textarea "x"
type textarea "Eu gostaria d"
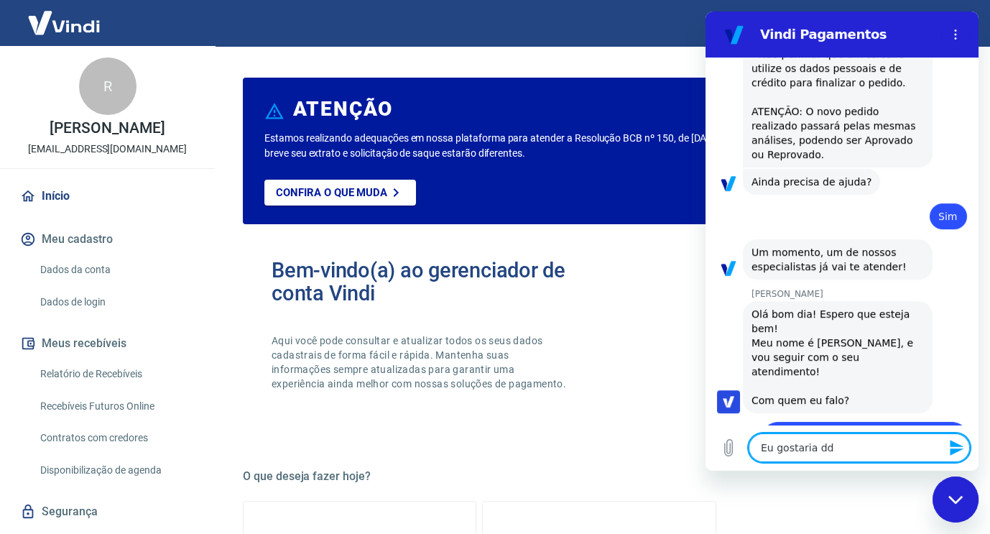
type textarea "x"
type textarea "Eu gostaria de"
type textarea "x"
type textarea "Eu gostaria de"
type textarea "x"
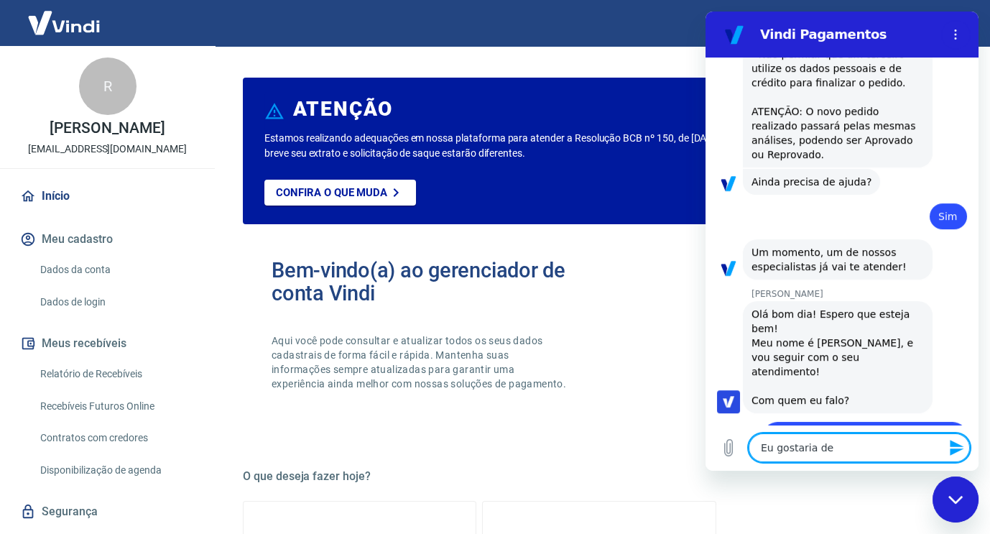
type textarea "Eu gostaria de s"
type textarea "x"
type textarea "Eu gostaria de sa"
type textarea "x"
type textarea "Eu gostaria de sab"
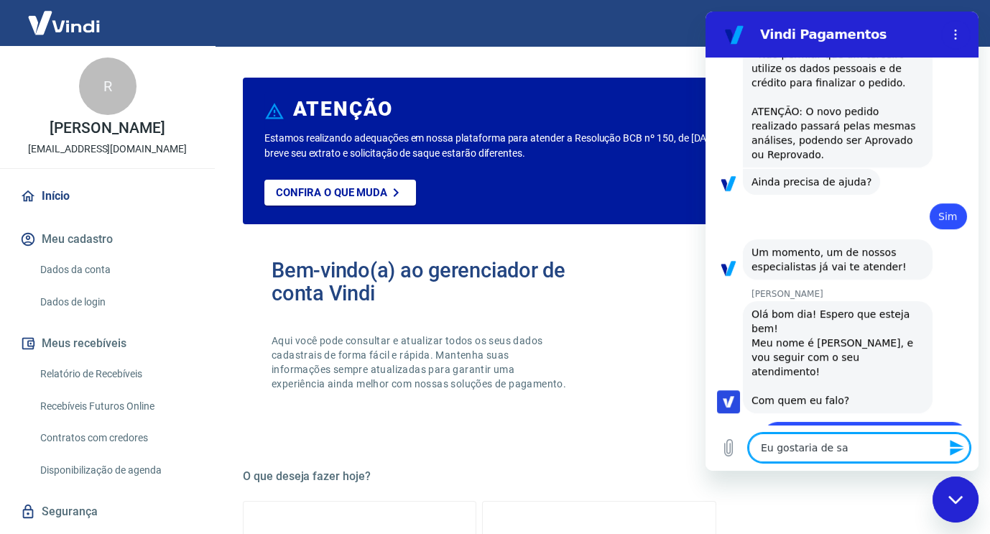
type textarea "x"
type textarea "Eu gostaria de sabe"
type textarea "x"
type textarea "Eu gostaria de saber"
type textarea "x"
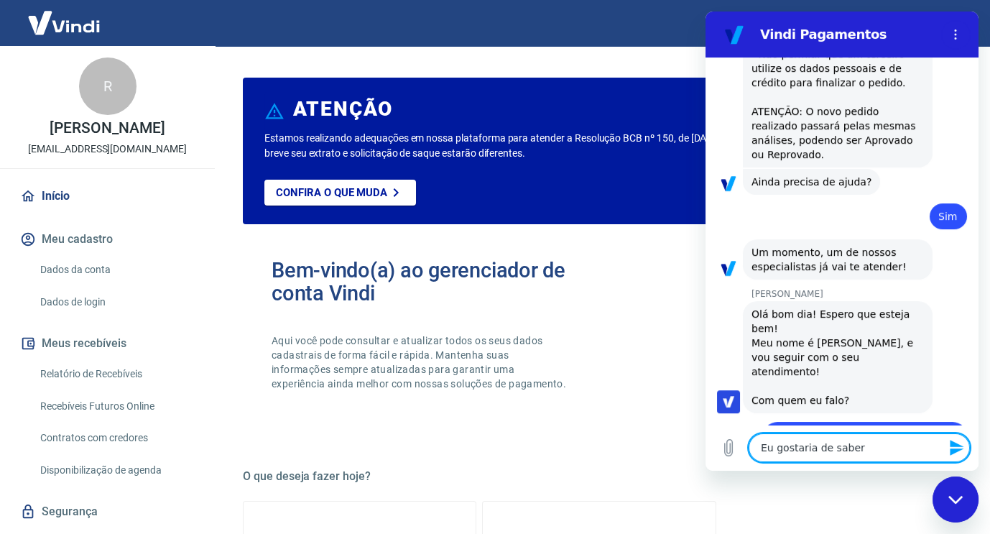
type textarea "Eu gostaria de saber"
type textarea "x"
type textarea "Eu gostaria de saber s"
type textarea "x"
type textarea "Eu gostaria de saber so"
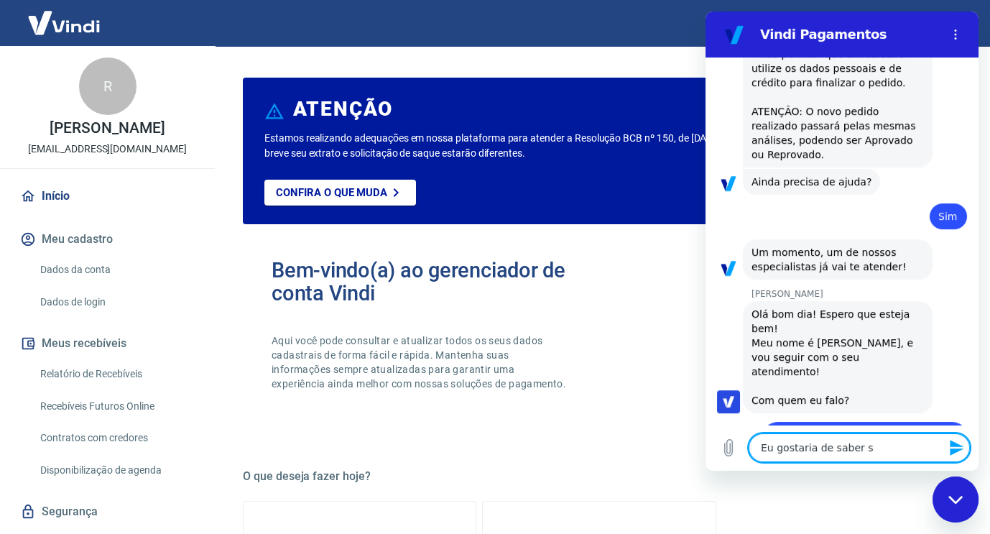
type textarea "x"
type textarea "Eu gostaria de saber sob"
type textarea "x"
type textarea "Eu gostaria de saber sobr"
type textarea "x"
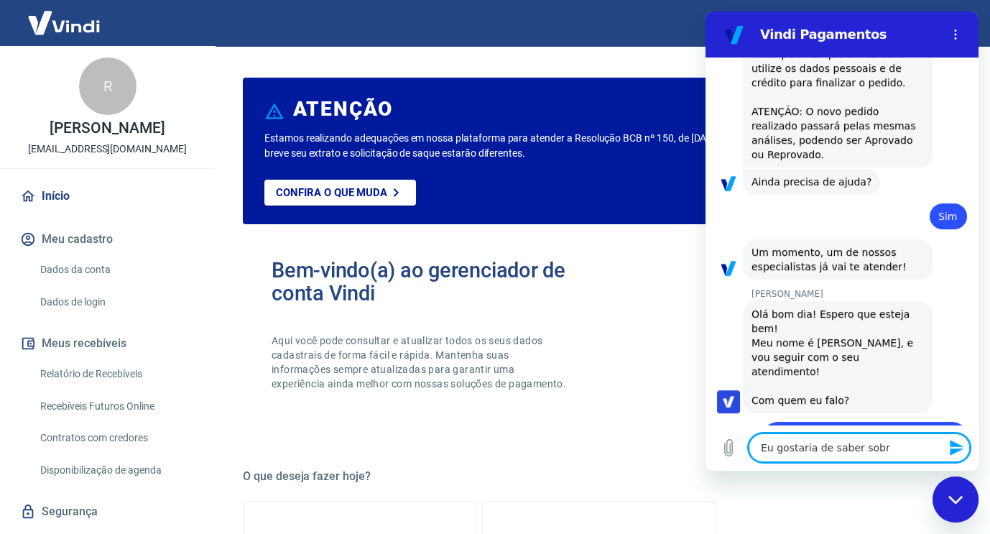
type textarea "Eu gostaria de saber sobre"
type textarea "x"
type textarea "Eu gostaria de saber sobre"
type textarea "x"
type textarea "Eu gostaria de saber sobre u"
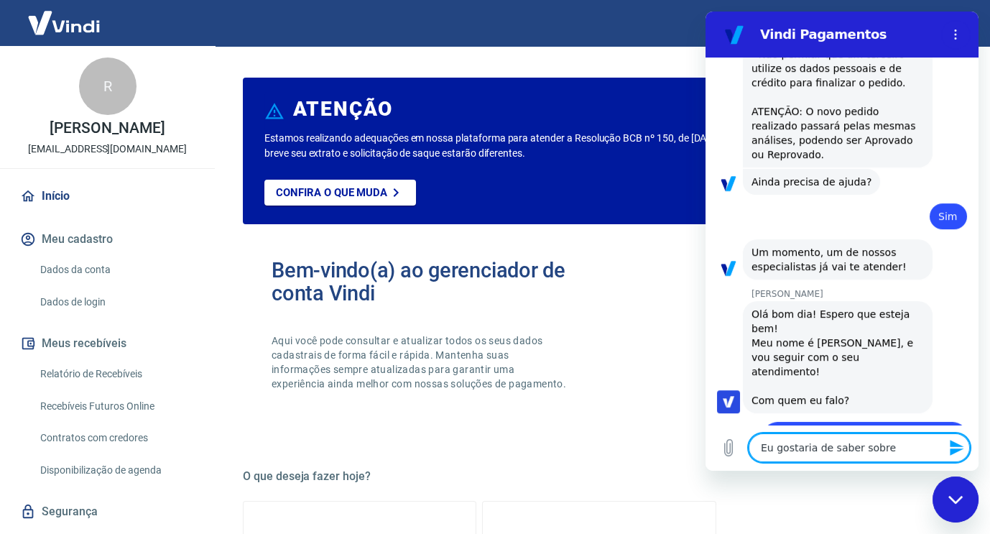
type textarea "x"
type textarea "Eu gostaria de saber sobre um"
type textarea "x"
type textarea "Eu gostaria de saber sobre um"
type textarea "x"
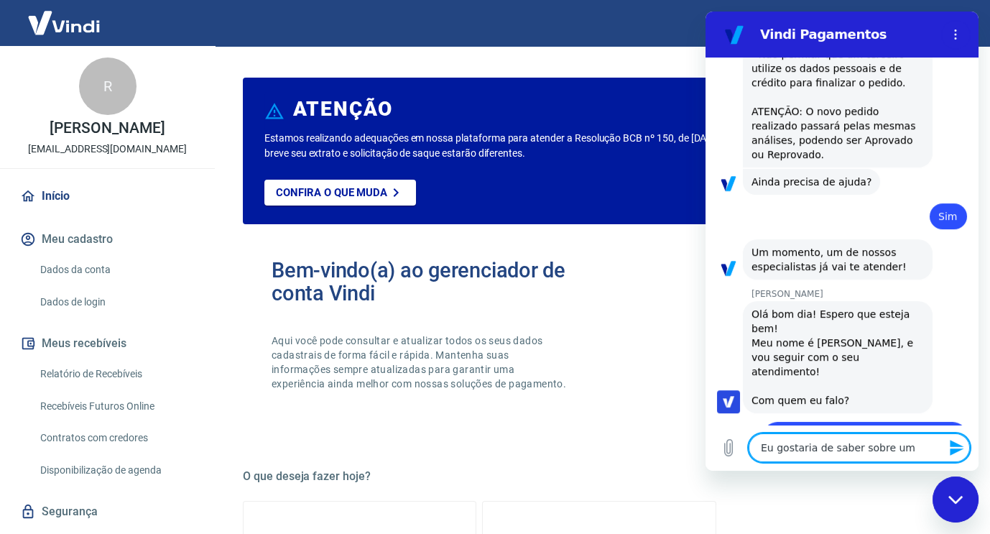
type textarea "Eu gostaria de saber sobre um c"
type textarea "x"
type textarea "Eu gostaria de saber sobre um cl"
type textarea "x"
type textarea "Eu gostaria de saber sobre um cli"
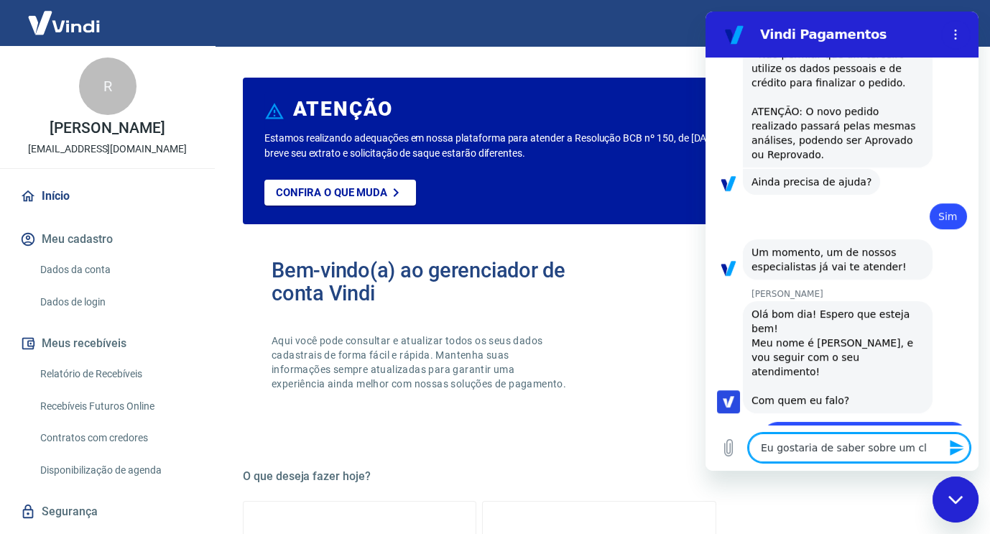
type textarea "x"
type textarea "Eu gostaria de saber sobre um clie"
type textarea "x"
type textarea "Eu gostaria de saber sobre um clieb"
type textarea "x"
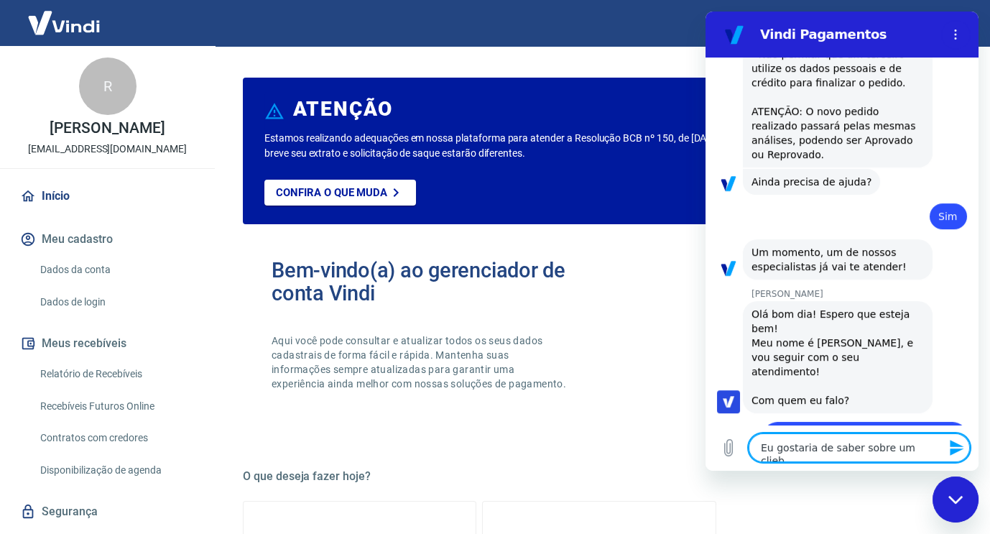
type textarea "Eu gostaria de saber sobre um clie"
type textarea "x"
type textarea "Eu gostaria de saber sobre um clien"
type textarea "x"
type textarea "Eu gostaria de saber sobre um client"
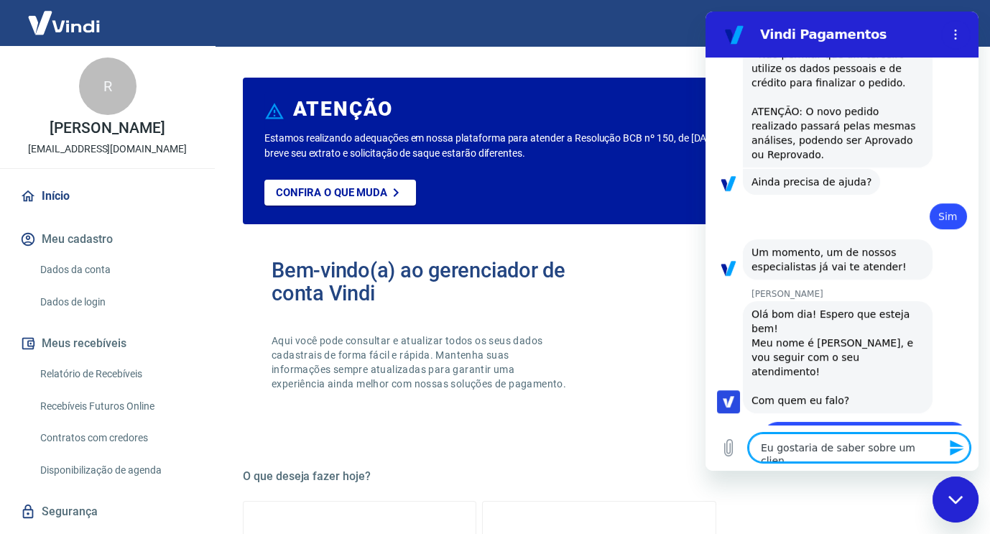
type textarea "x"
type textarea "Eu gostaria de saber sobre um cliente"
type textarea "x"
type textarea "Eu gostaria de saber sobre um cliente"
type textarea "x"
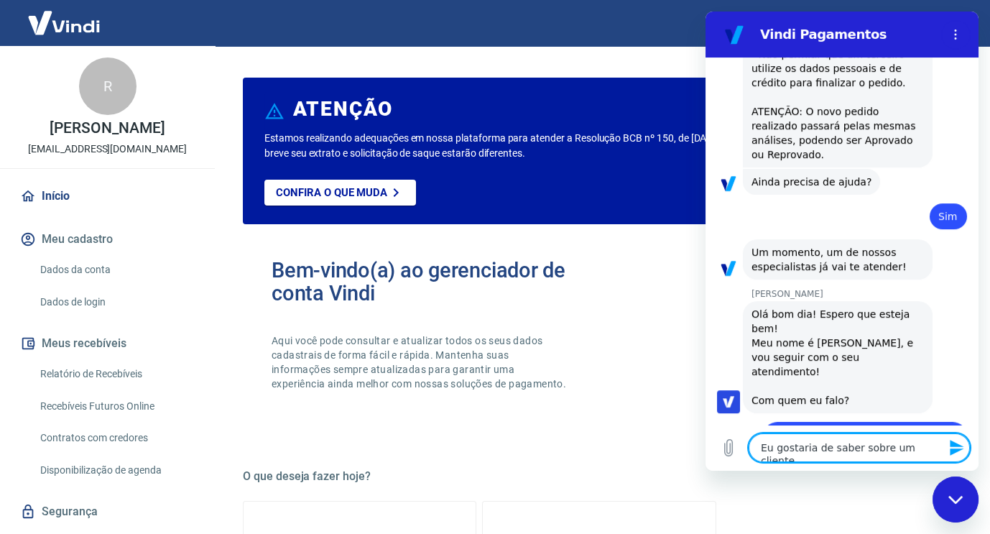
type textarea "Eu gostaria de saber sobre um cliente q"
type textarea "x"
type textarea "Eu gostaria de saber sobre um cliente qu"
type textarea "x"
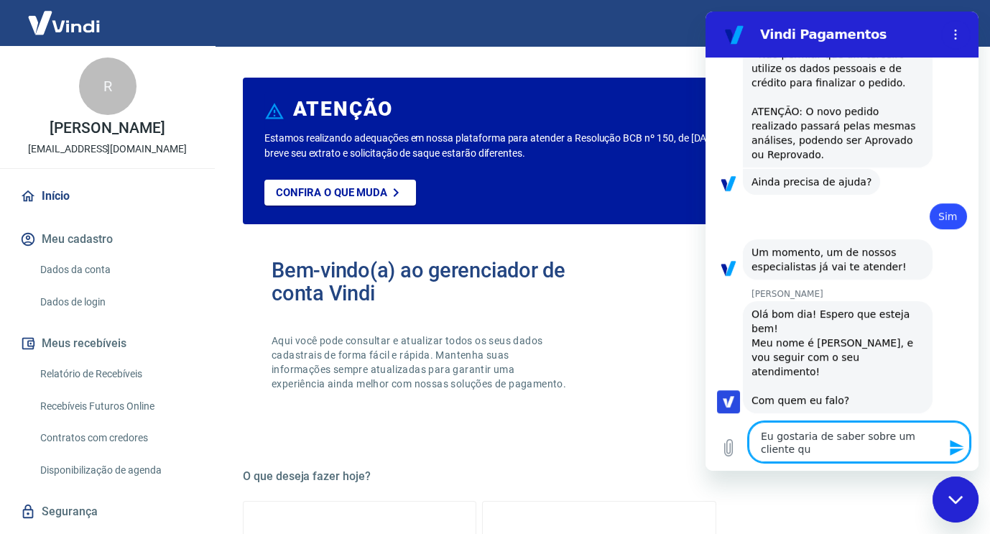
type textarea "Eu gostaria de saber sobre um cliente que"
type textarea "x"
type textarea "Eu gostaria de saber sobre um cliente que"
type textarea "x"
type textarea "Eu gostaria de saber sobre um cliente que t"
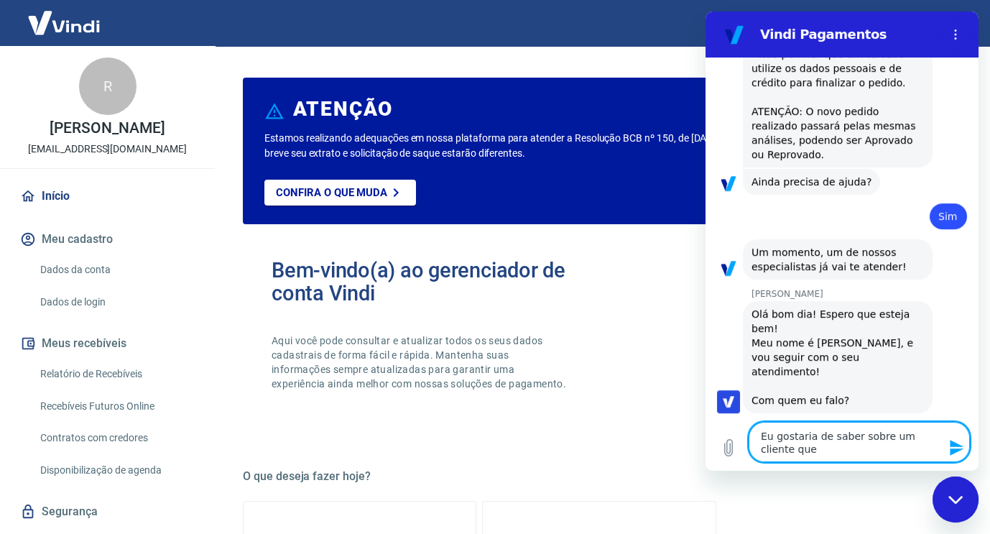
type textarea "x"
type textarea "Eu gostaria de saber sobre um cliente que te"
type textarea "x"
type textarea "Eu gostaria de saber sobre um cliente que ten"
type textarea "x"
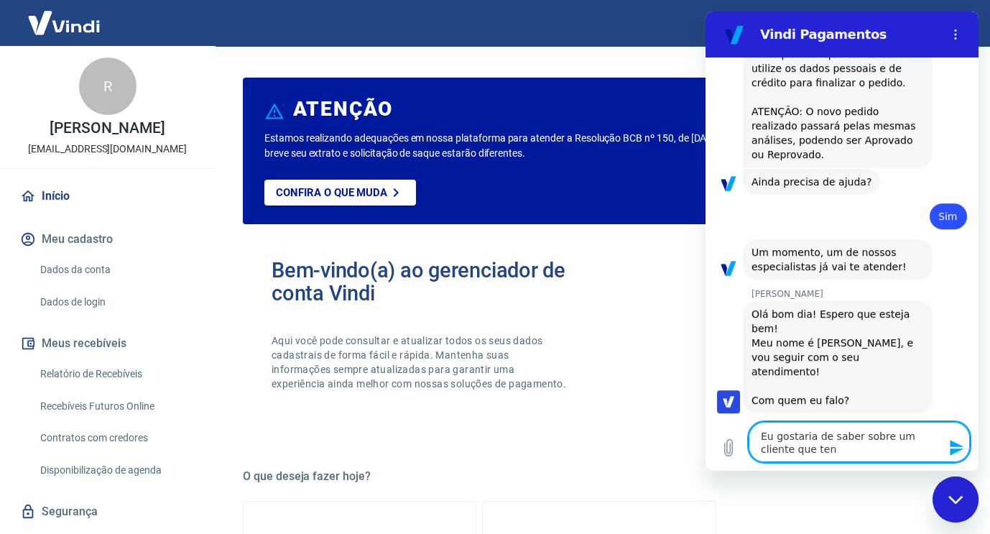
type textarea "Eu gostaria de saber sobre um cliente que tent"
type textarea "x"
type textarea "Eu gostaria de saber sobre um cliente que tento"
type textarea "x"
type textarea "Eu gostaria de saber sobre um cliente que tentou"
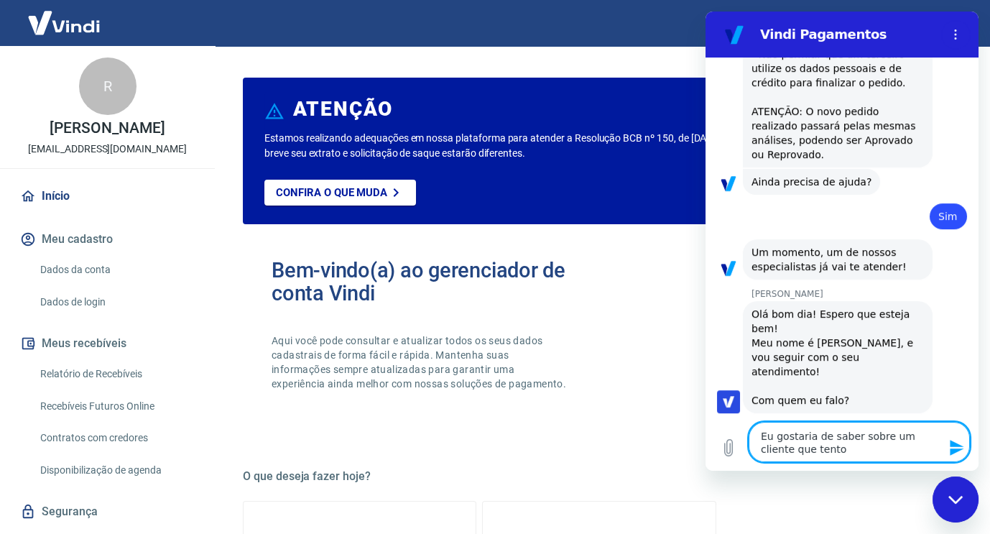
type textarea "x"
type textarea "Eu gostaria de saber sobre um cliente que tentou"
type textarea "x"
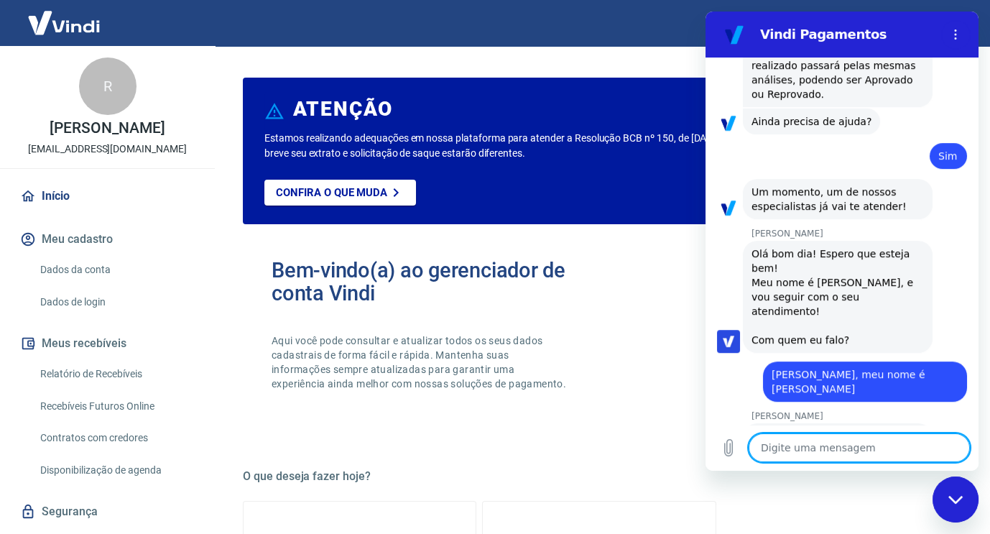
scroll to position [1506, 0]
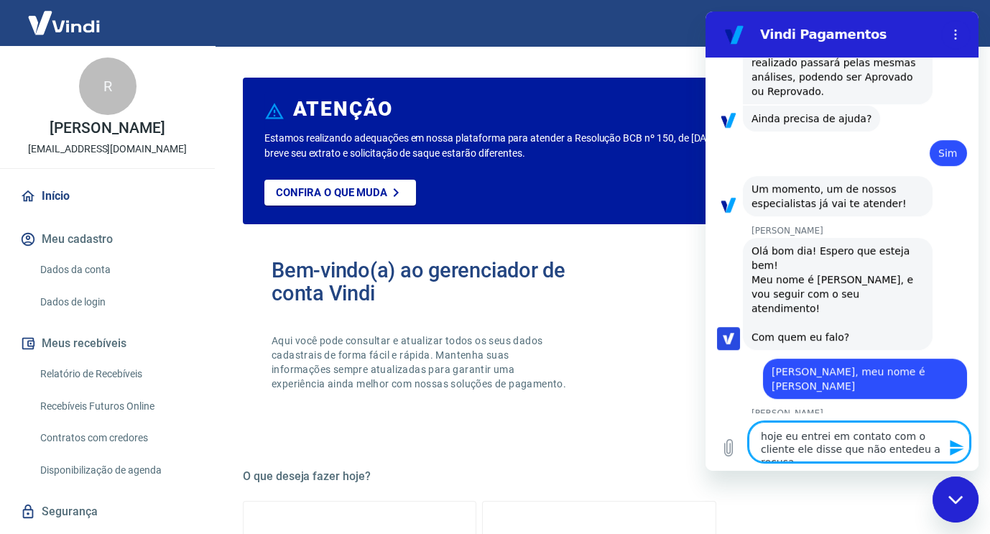
click at [860, 450] on textarea "hoje eu entrei em contato com o cliente ele disse que não entedeu a recusa" at bounding box center [858, 442] width 221 height 40
click at [921, 449] on textarea "hoje eu entrei em contato com o cliente ele disse que não entendeu a recusa" at bounding box center [858, 442] width 221 height 40
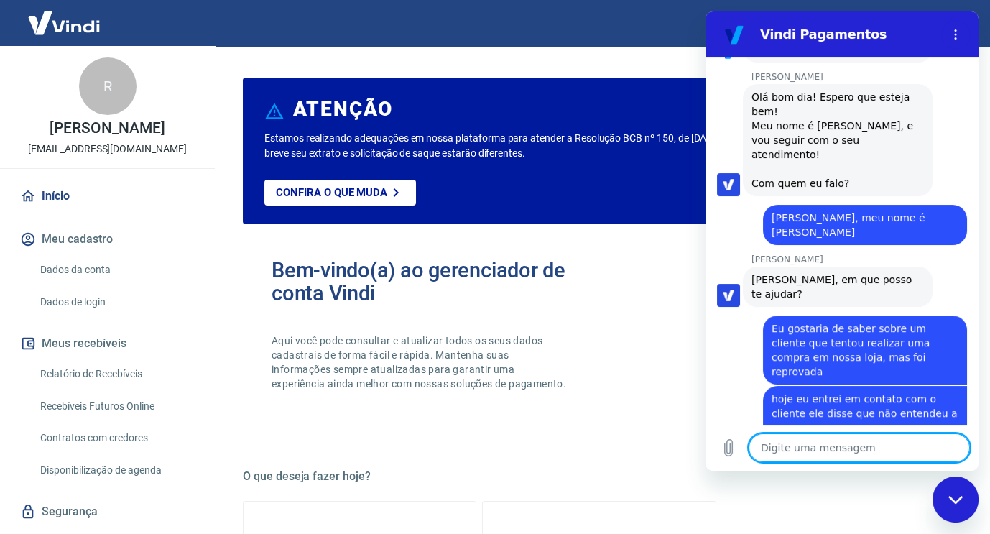
scroll to position [1658, 0]
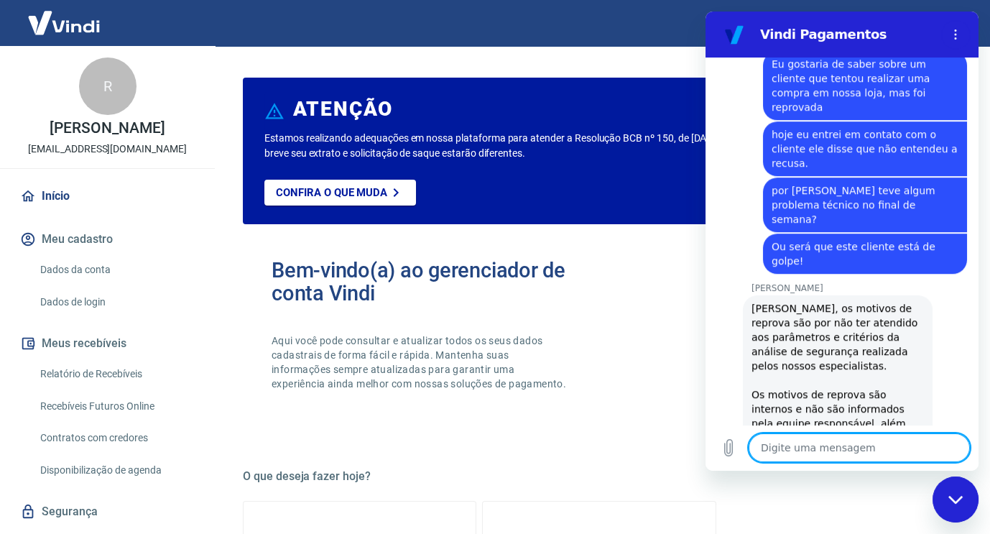
scroll to position [1927, 0]
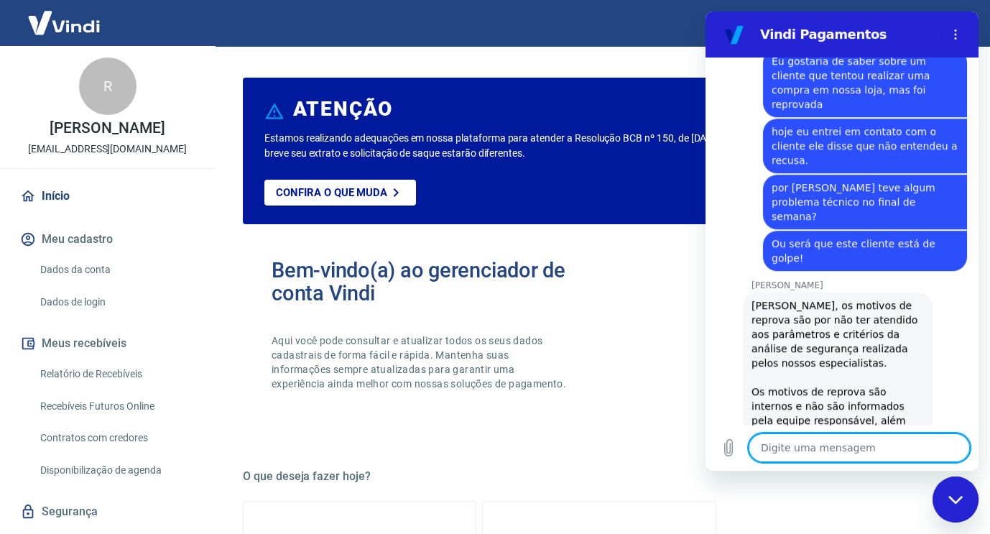
click at [729, 479] on h5 "O que deseja fazer hoje?" at bounding box center [599, 476] width 712 height 14
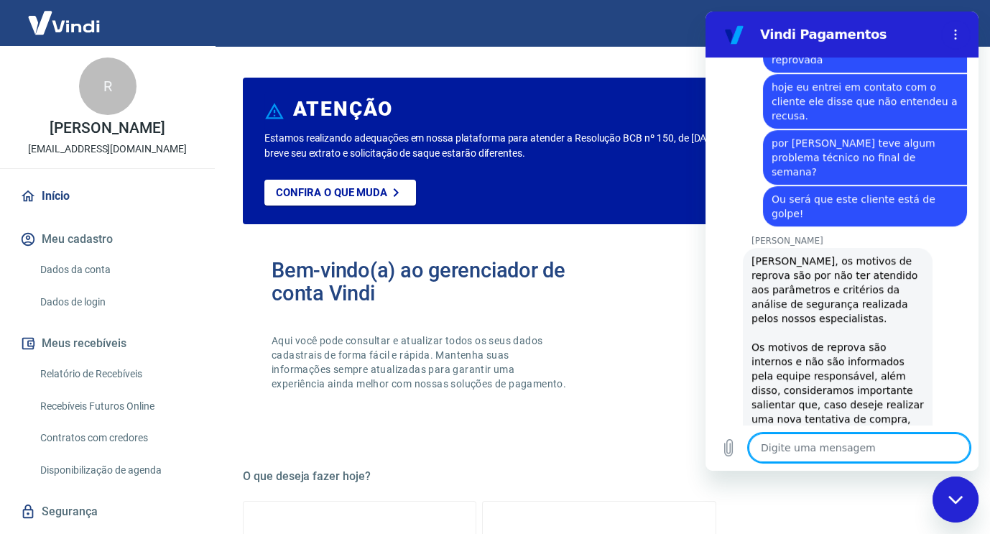
scroll to position [1974, 0]
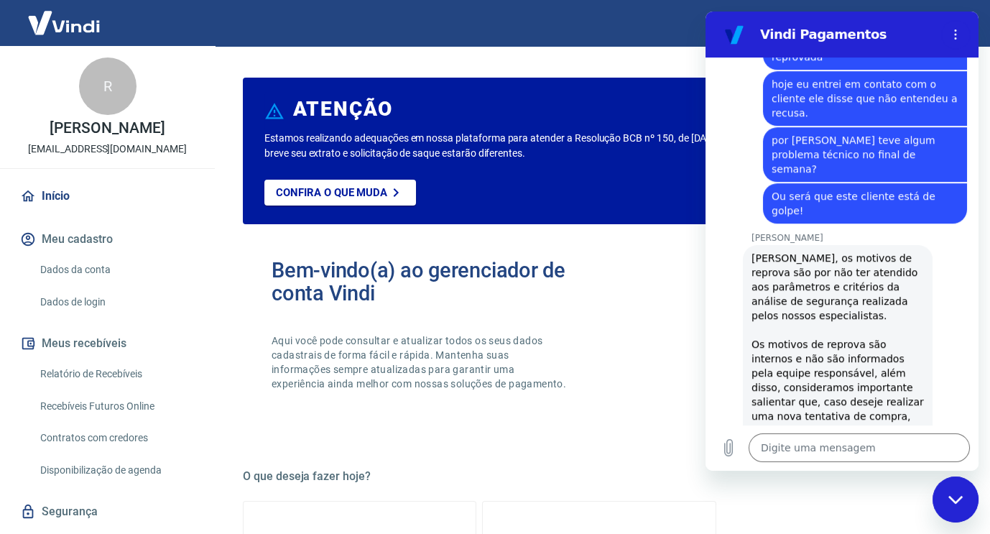
click at [717, 479] on h5 "O que deseja fazer hoje?" at bounding box center [599, 476] width 712 height 14
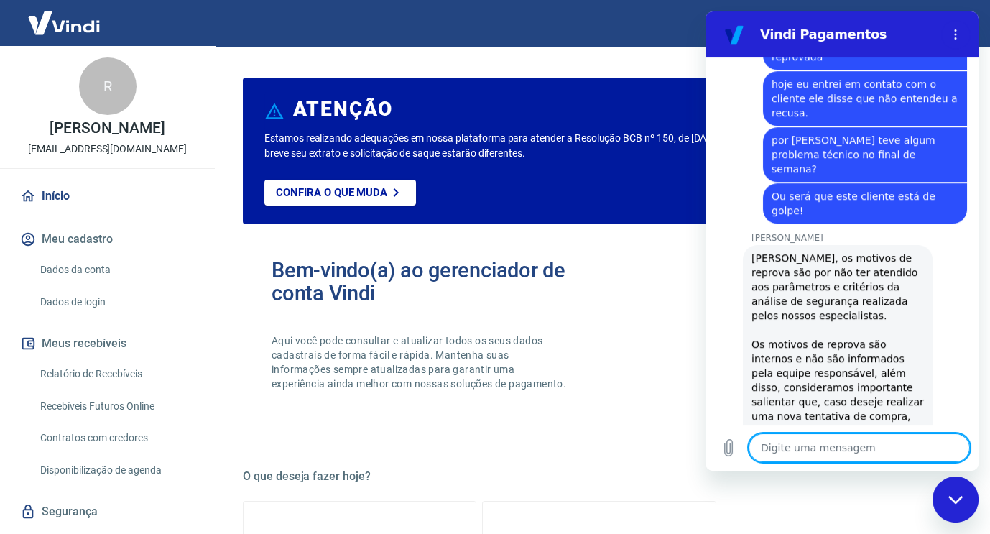
click at [774, 447] on textarea at bounding box center [858, 447] width 221 height 29
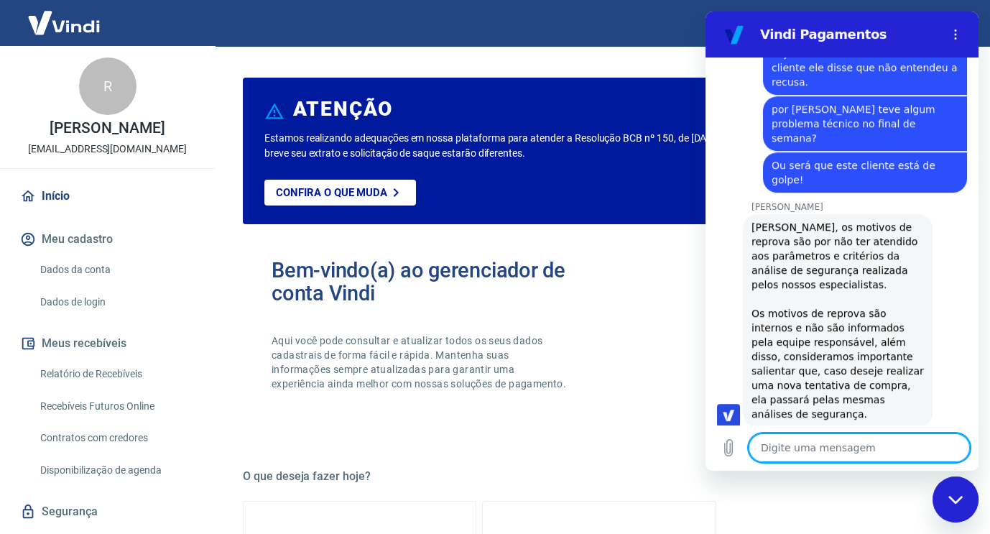
scroll to position [2008, 0]
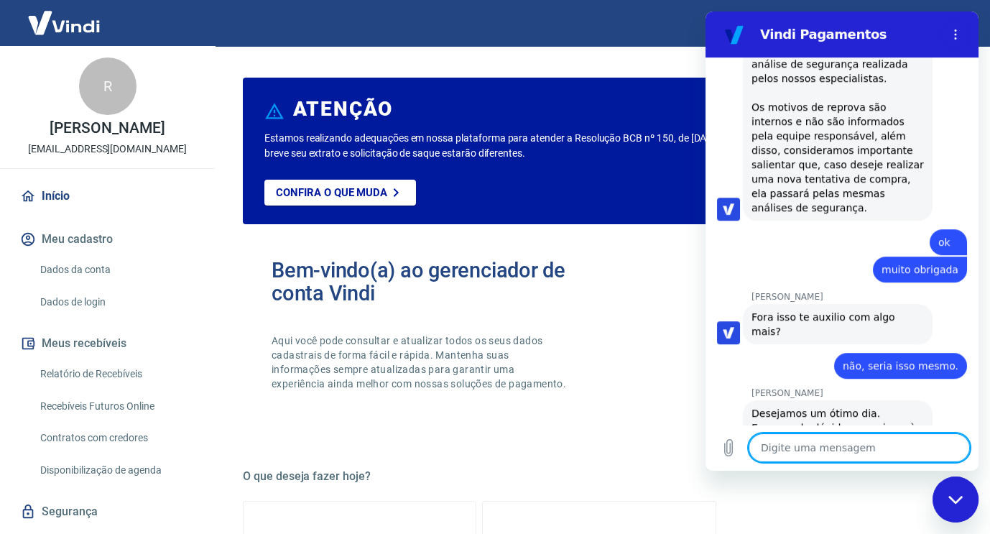
scroll to position [2214, 0]
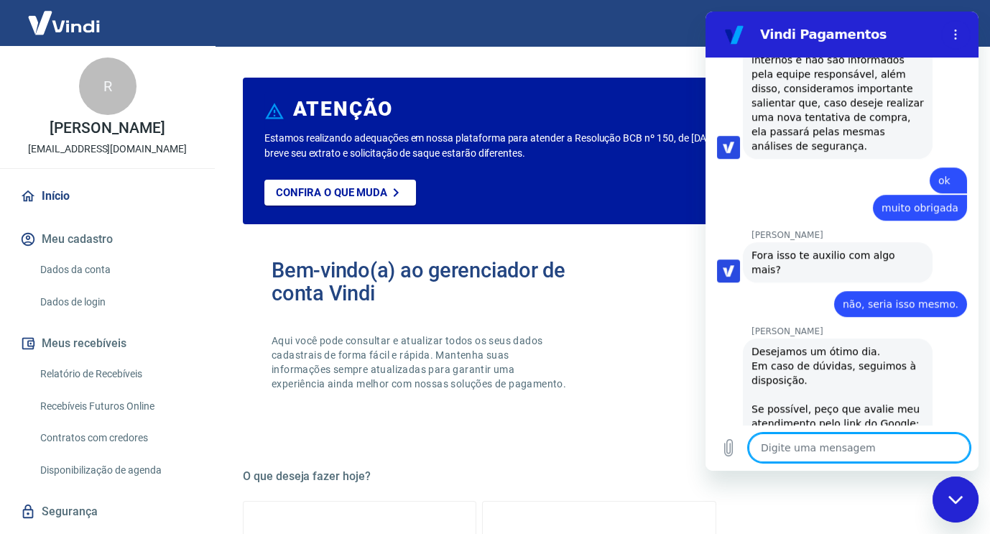
scroll to position [2309, 0]
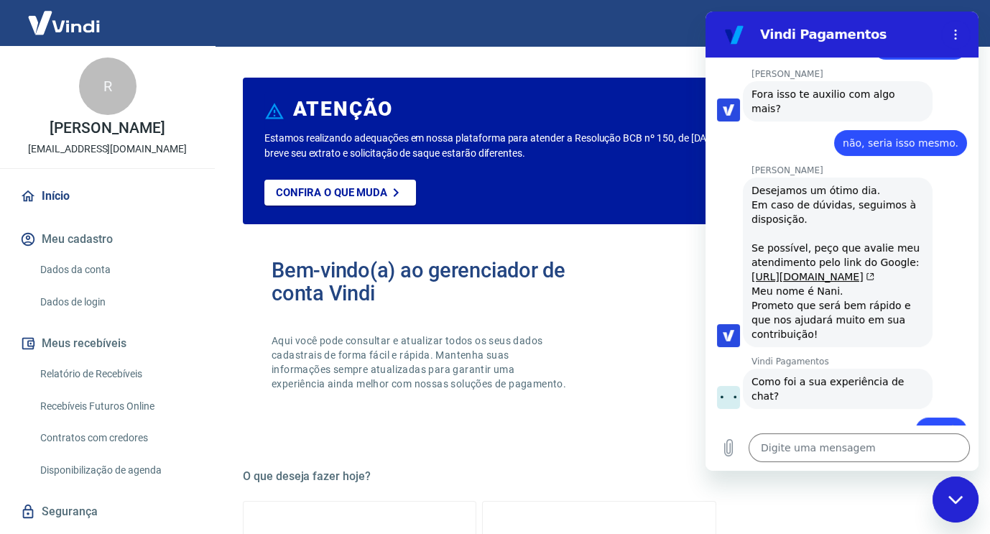
scroll to position [2432, 0]
click at [860, 272] on link "[URL][DOMAIN_NAME]" at bounding box center [812, 277] width 123 height 11
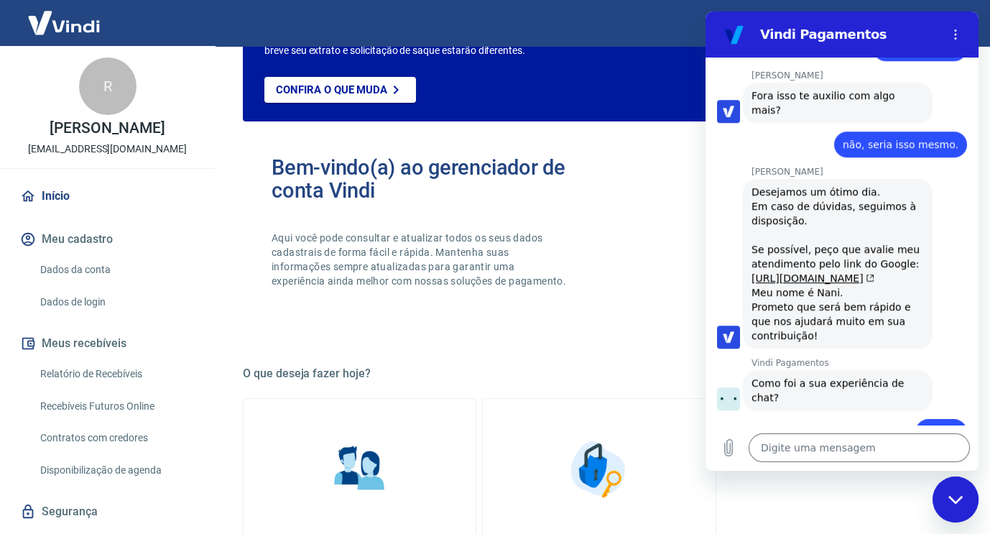
scroll to position [0, 0]
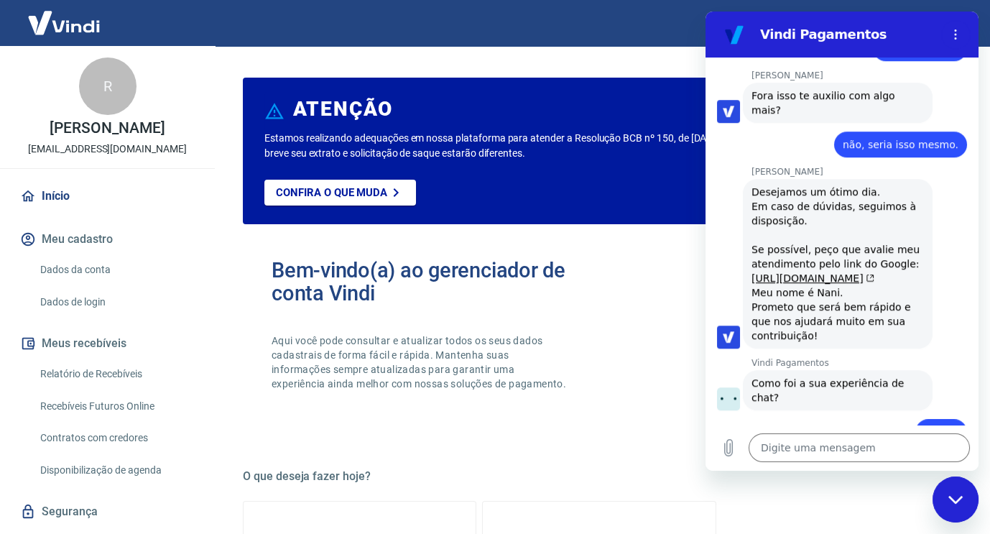
click at [783, 500] on input "Dê sua opinião:" at bounding box center [855, 515] width 200 height 30
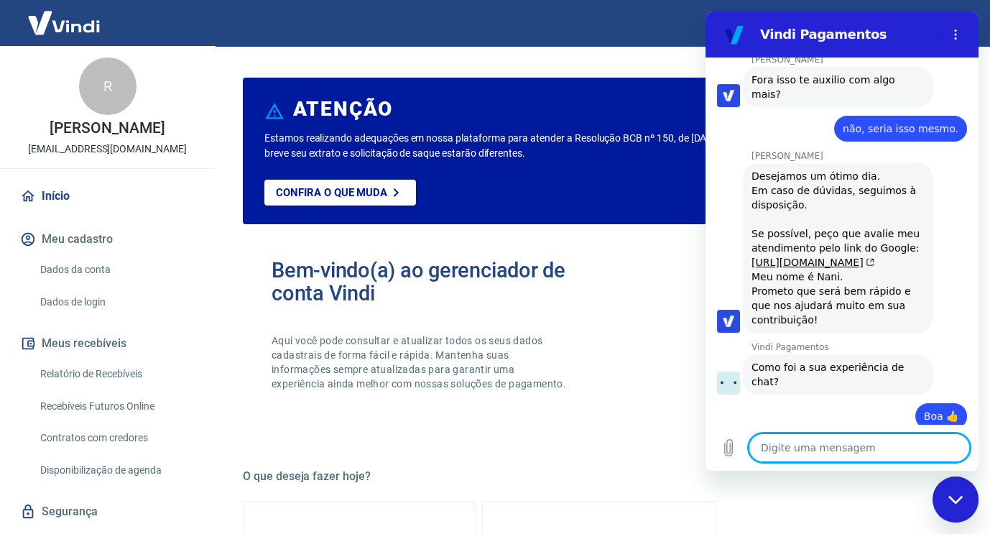
scroll to position [2451, 0]
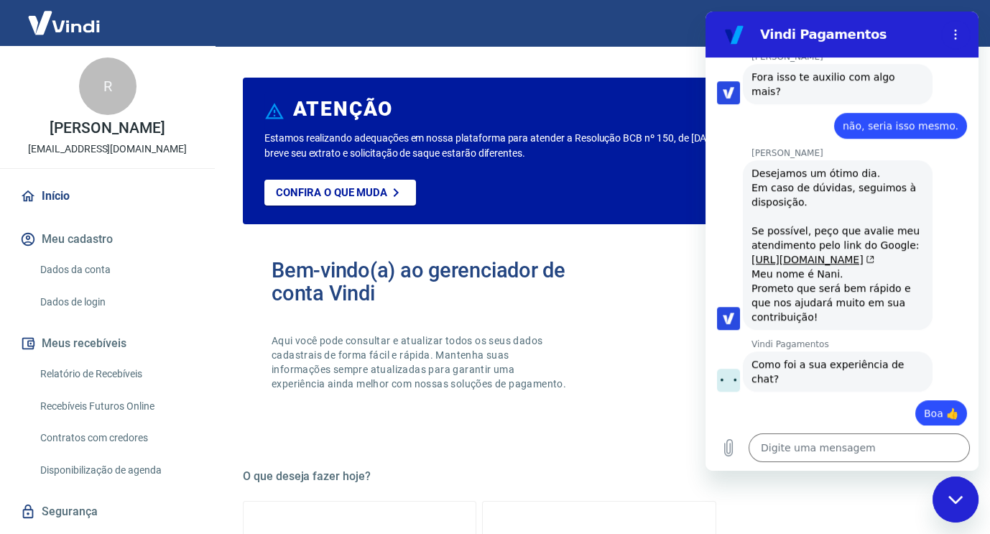
click at [954, 504] on div "Fechar janela de mensagens" at bounding box center [955, 499] width 43 height 43
